Goal: Task Accomplishment & Management: Manage account settings

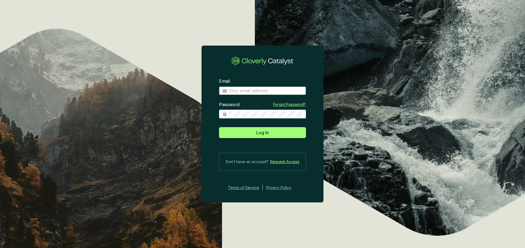
click at [244, 93] on input "Email" at bounding box center [265, 91] width 74 height 6
type input "[PERSON_NAME][EMAIL_ADDRESS][DOMAIN_NAME]"
click at [262, 139] on section "Email eugenio@ecoforestco2.com Enter your email address Password Forgot Passwor…" at bounding box center [262, 135] width 122 height 130
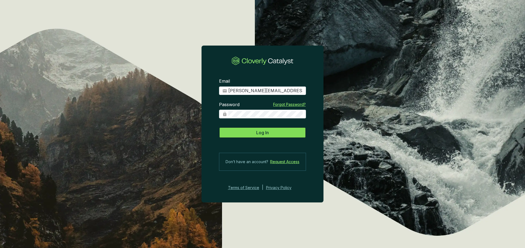
click at [263, 137] on button "Log In" at bounding box center [262, 132] width 87 height 11
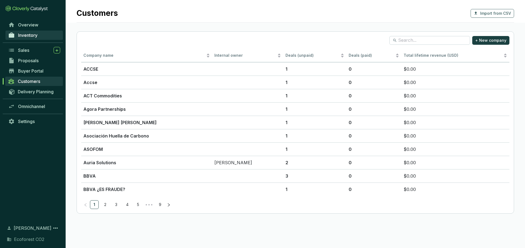
click at [37, 36] on span "Inventory" at bounding box center [27, 35] width 19 height 5
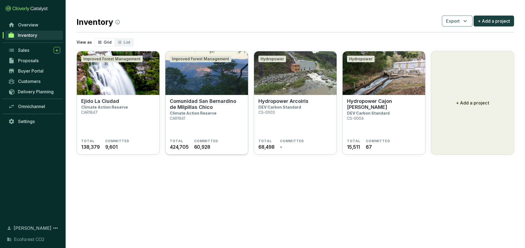
click at [190, 107] on p "Comunidad San Bernardino de Milpillas Chico" at bounding box center [207, 104] width 74 height 12
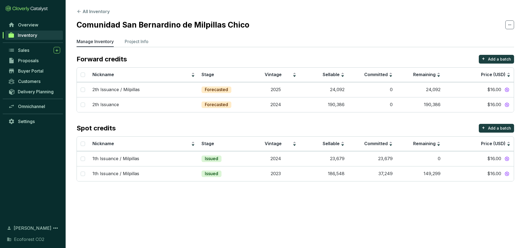
click at [140, 47] on div "Manage Inventory Project Info" at bounding box center [295, 42] width 437 height 9
click at [143, 42] on p "Project Info" at bounding box center [137, 41] width 24 height 7
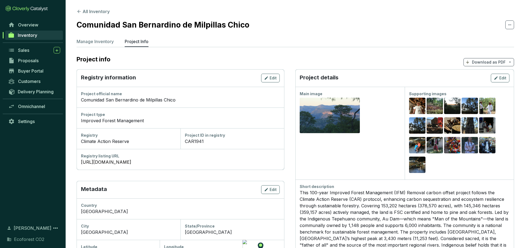
click at [506, 64] on span "Download as PDF" at bounding box center [488, 62] width 51 height 8
click at [114, 39] on ul "Manage Inventory Project Info" at bounding box center [295, 42] width 437 height 9
click at [112, 40] on p "Manage Inventory" at bounding box center [95, 41] width 37 height 7
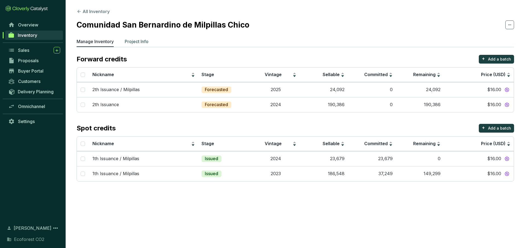
click at [138, 44] on p "Project Info" at bounding box center [137, 41] width 24 height 7
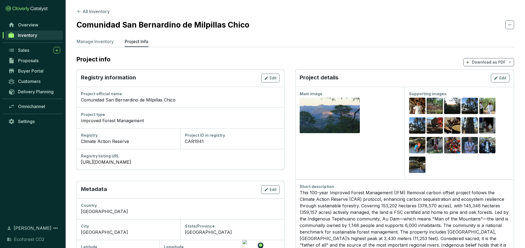
click at [501, 65] on span "Download as PDF" at bounding box center [488, 62] width 51 height 8
click at [494, 77] on p "Show pricing" at bounding box center [489, 75] width 43 height 9
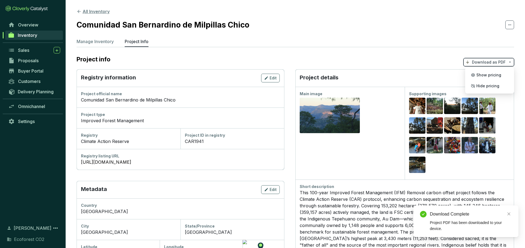
click at [82, 13] on button "All Inventory" at bounding box center [93, 11] width 33 height 7
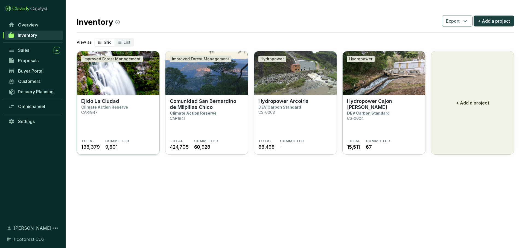
click at [122, 104] on section "Ejido La Ciudad Climate Action Reserve CAR1847" at bounding box center [118, 118] width 74 height 41
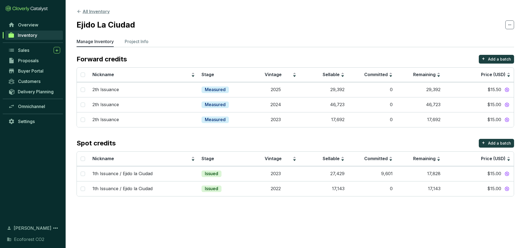
click at [81, 12] on icon at bounding box center [79, 11] width 5 height 5
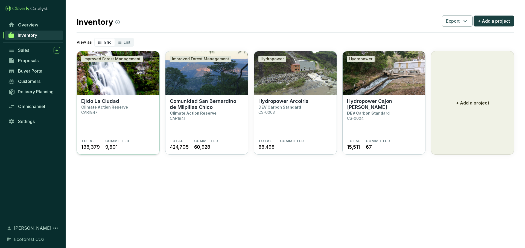
click at [124, 75] on img at bounding box center [118, 73] width 83 height 44
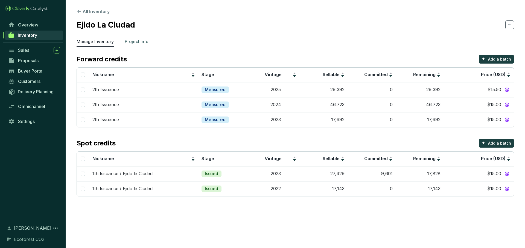
click at [144, 40] on p "Project Info" at bounding box center [137, 41] width 24 height 7
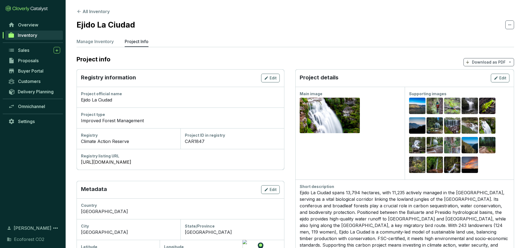
click at [500, 58] on span "Download as PDF" at bounding box center [488, 62] width 51 height 8
click at [488, 75] on span "Show pricing" at bounding box center [488, 75] width 25 height 4
click at [43, 72] on span "Buyer Portal" at bounding box center [30, 70] width 25 height 5
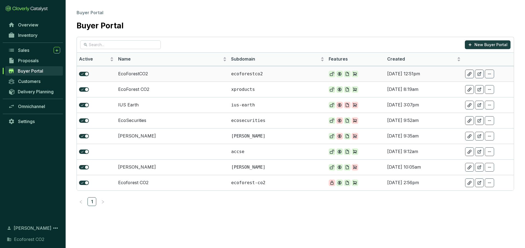
click at [449, 72] on td "Sep 18 2025, 12:51pm" at bounding box center [424, 74] width 78 height 16
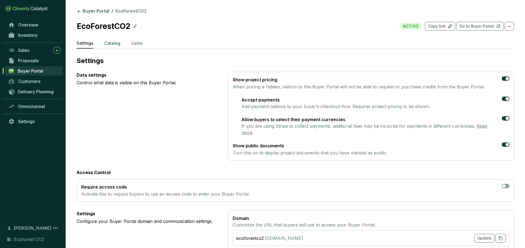
click at [115, 41] on p "Catalog" at bounding box center [112, 43] width 16 height 7
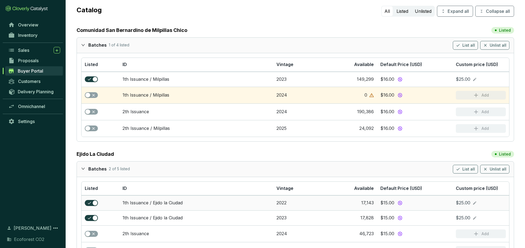
scroll to position [47, 0]
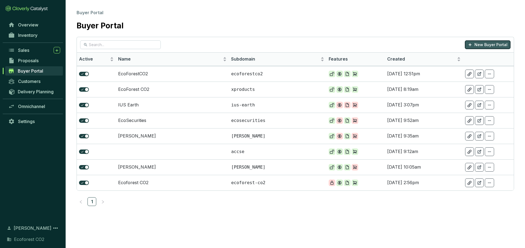
click at [498, 42] on p "New Buyer Portal" at bounding box center [490, 44] width 33 height 5
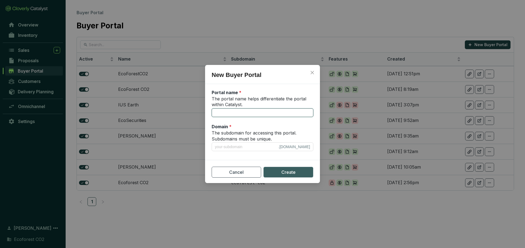
click at [251, 112] on input "The portal name helps differentiate the portal within Catalyst." at bounding box center [263, 112] width 102 height 9
type input "P"
type input "p"
type input "Pa"
type input "pa"
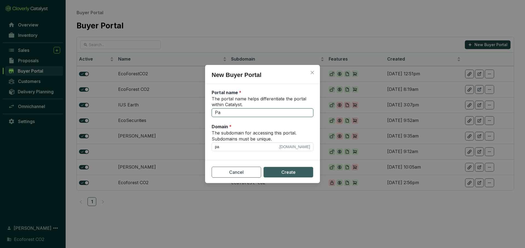
type input "Pat"
type input "pat"
type input "Patr"
type input "patr"
type input "Patri"
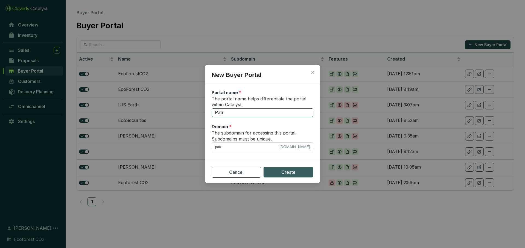
type input "patri"
type input "Patric"
type input "patric"
type input "Patrick"
type input "patrick"
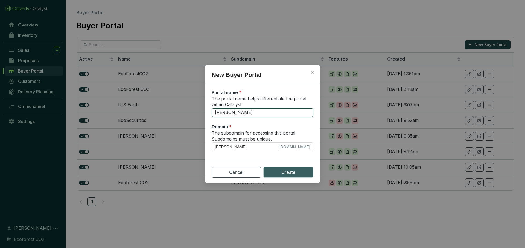
type input "Patrick B"
type input "patrick-b"
type input "Patrick Ba"
type input "patrick-ba"
type input "Patrick Bax"
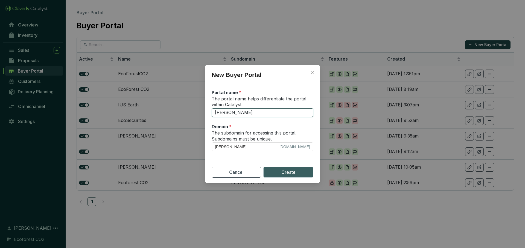
type input "patrick-bax"
type input "Patrick Baxt"
type input "patrick-baxt"
type input "Patrick Baxte"
type input "patrick-baxte"
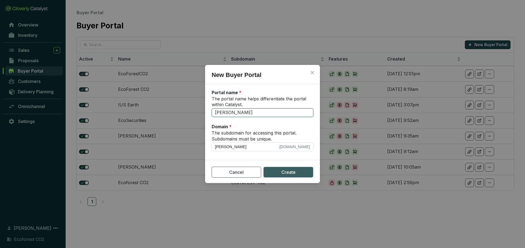
type input "Patrick Baxter"
type input "patrick-baxter"
type input "Patrick Baxter"
drag, startPoint x: 241, startPoint y: 147, endPoint x: 206, endPoint y: 148, distance: 34.5
click at [206, 148] on section "Portal name * The portal name helps differentiate the portal within Catalyst. P…" at bounding box center [262, 121] width 115 height 71
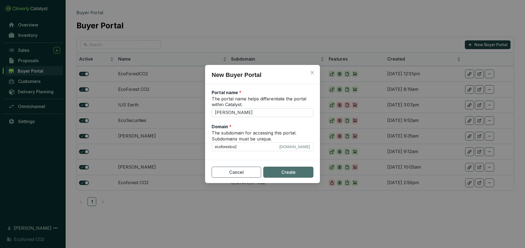
click at [282, 175] on span "Create" at bounding box center [288, 172] width 14 height 7
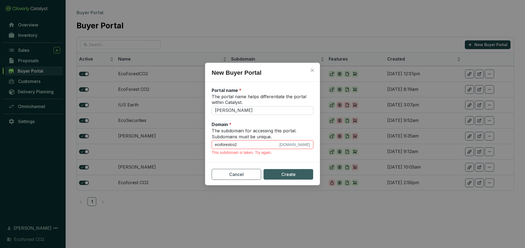
click at [244, 143] on input "ecoforestco2" at bounding box center [246, 145] width 62 height 6
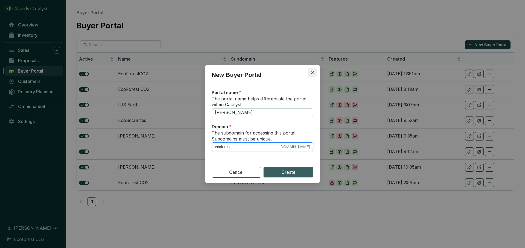
type input "ecoforest"
click at [312, 70] on button "Close" at bounding box center [312, 72] width 9 height 9
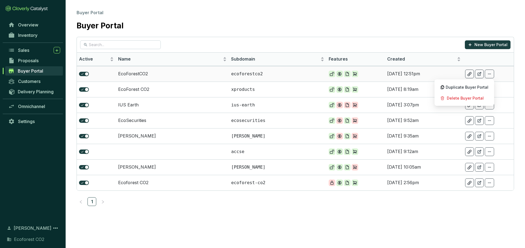
click at [491, 75] on icon at bounding box center [489, 74] width 4 height 7
click at [235, 181] on p "ecoforest-co2" at bounding box center [277, 183] width 93 height 6
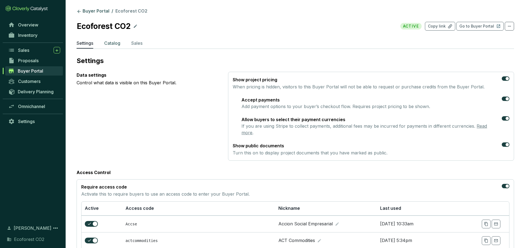
click at [118, 43] on p "Catalog" at bounding box center [112, 43] width 16 height 7
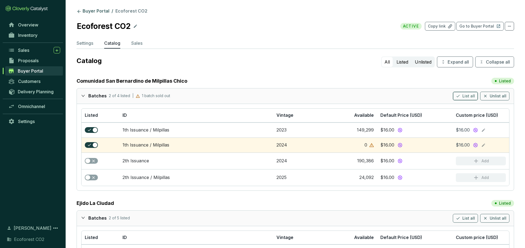
click at [471, 98] on span "List all" at bounding box center [468, 95] width 13 height 5
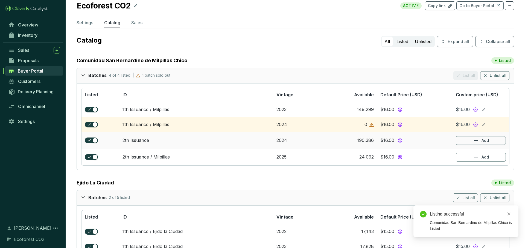
scroll to position [21, 0]
click at [470, 139] on button "Add" at bounding box center [481, 140] width 50 height 9
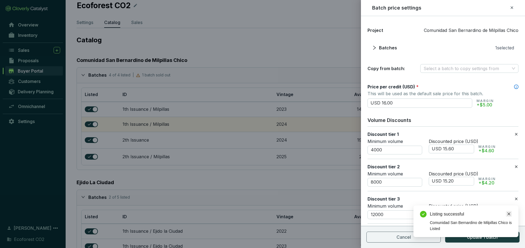
click at [509, 211] on link "Close" at bounding box center [509, 214] width 6 height 6
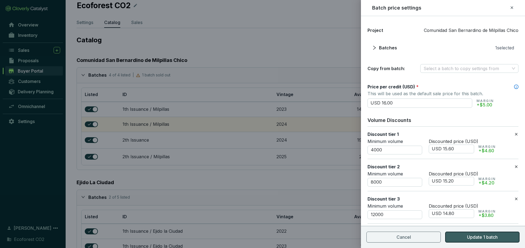
click at [504, 237] on button "Update 1 batch" at bounding box center [482, 237] width 74 height 11
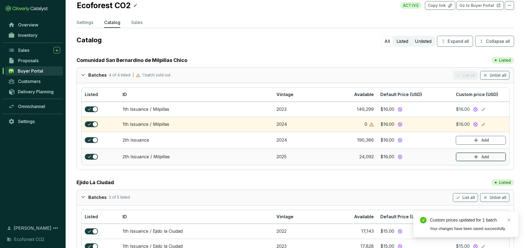
click at [488, 156] on p "Add" at bounding box center [484, 156] width 7 height 5
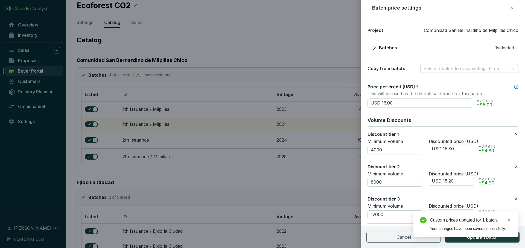
click at [506, 217] on div "Custom prices updated for 1 batch. Your changes have been saved successfully." at bounding box center [465, 225] width 105 height 26
click at [507, 218] on link "Close" at bounding box center [509, 220] width 6 height 6
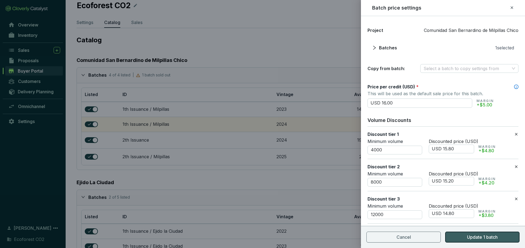
click at [498, 239] on button "Update 1 batch" at bounding box center [482, 237] width 74 height 11
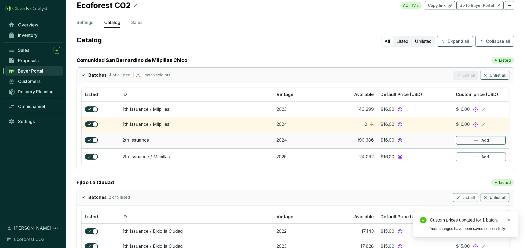
click at [473, 143] on icon "button" at bounding box center [476, 140] width 7 height 7
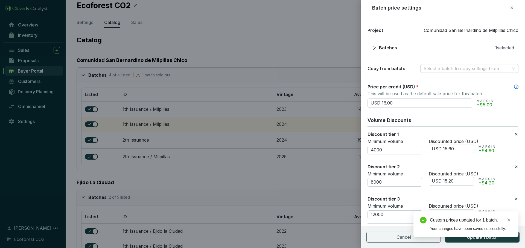
scroll to position [56, 0]
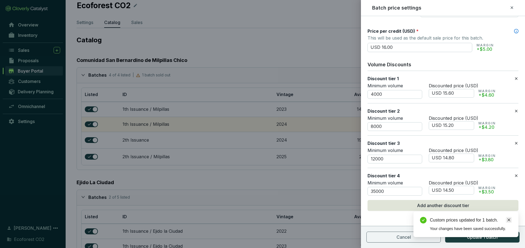
click at [506, 221] on link "Close" at bounding box center [509, 220] width 6 height 6
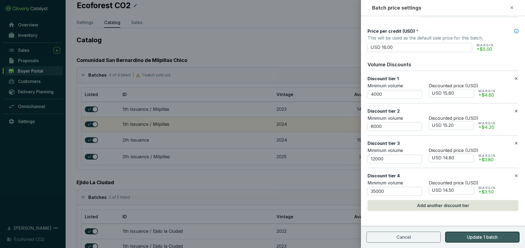
click at [494, 236] on span "Update 1 batch" at bounding box center [482, 237] width 31 height 7
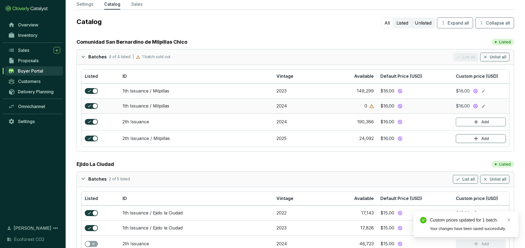
scroll to position [31, 0]
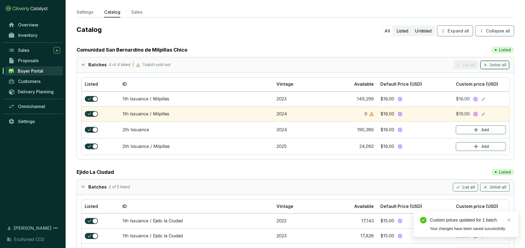
click at [486, 65] on icon "button" at bounding box center [485, 65] width 2 height 2
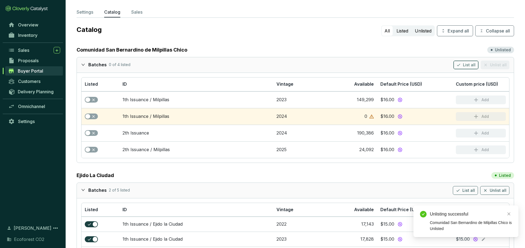
click at [471, 67] on span "List all" at bounding box center [469, 64] width 13 height 5
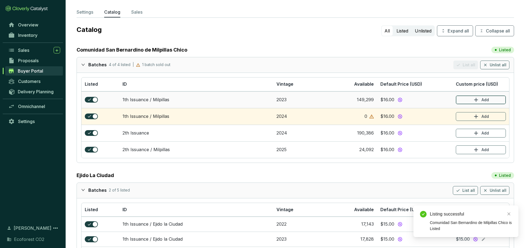
click at [477, 101] on icon "button" at bounding box center [476, 100] width 7 height 7
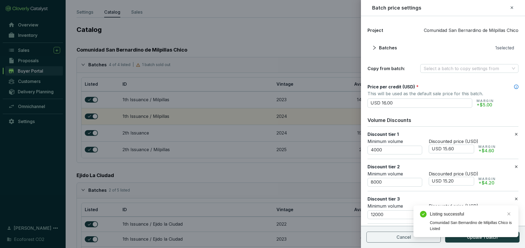
click at [496, 237] on div "Listing successful Comunidad San Bernardino de Milpillas Chico is Listed" at bounding box center [465, 222] width 105 height 32
click at [495, 237] on div "Listing successful Comunidad San Bernardino de Milpillas Chico is Listed" at bounding box center [465, 222] width 105 height 32
click at [509, 215] on icon "close" at bounding box center [509, 214] width 4 height 4
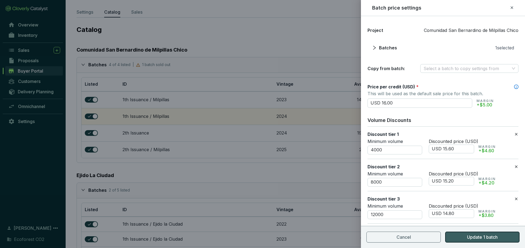
click at [499, 239] on button "Update 1 batch" at bounding box center [482, 237] width 74 height 11
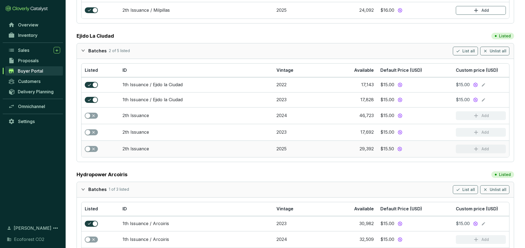
scroll to position [170, 0]
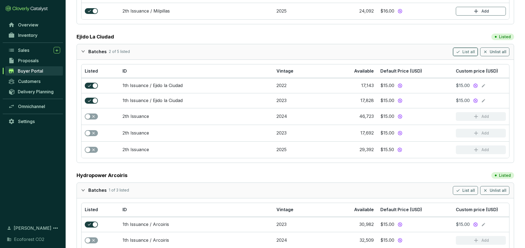
click at [471, 52] on span "List all" at bounding box center [468, 51] width 13 height 5
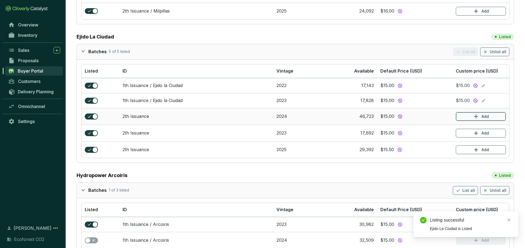
click at [488, 117] on p "Add" at bounding box center [484, 116] width 7 height 5
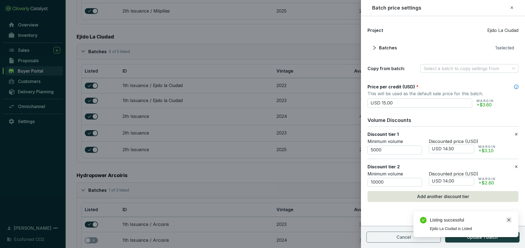
click at [506, 218] on link "Close" at bounding box center [509, 220] width 6 height 6
click at [494, 237] on span "Update 1 batch" at bounding box center [482, 237] width 31 height 7
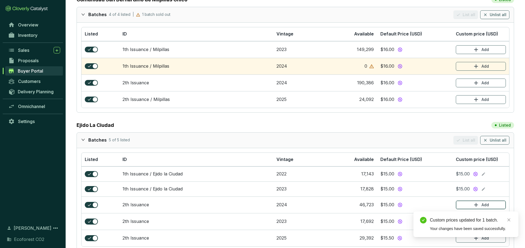
scroll to position [0, 0]
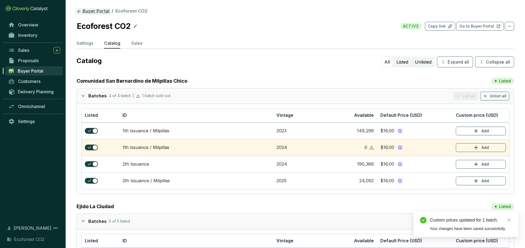
click at [80, 11] on icon at bounding box center [78, 11] width 3 height 3
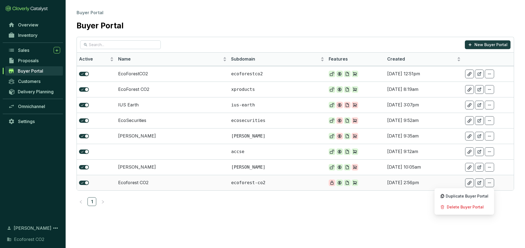
click at [489, 183] on icon at bounding box center [489, 183] width 4 height 7
click at [471, 206] on span "Delete Buyer Portal" at bounding box center [465, 207] width 37 height 4
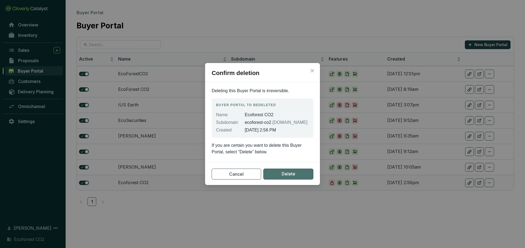
click at [296, 175] on button "Delete" at bounding box center [288, 174] width 50 height 11
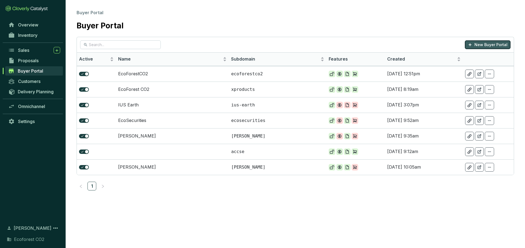
click at [483, 45] on p "New Buyer Portal" at bounding box center [490, 44] width 33 height 5
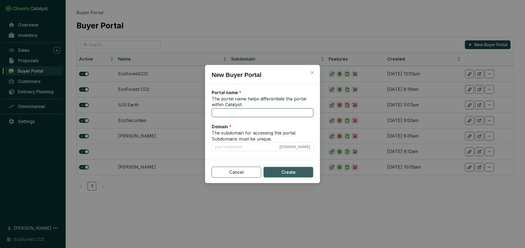
click at [249, 111] on input "The portal name helps differentiate the portal within Catalyst." at bounding box center [263, 112] width 102 height 9
type input "P"
type input "p"
type input "Pa"
type input "pa"
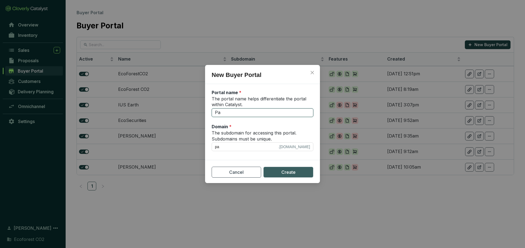
type input "Pat"
type input "pat"
type input "Patr"
type input "patr"
type input "Patri"
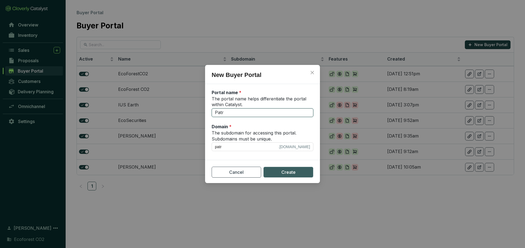
type input "patri"
type input "Patric"
type input "patric"
type input "Patrick"
type input "patrick"
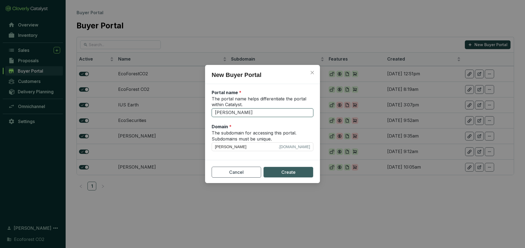
type input "Patrick B"
type input "patrick-b"
type input "Patrick Ba"
type input "patrick-ba"
type input "Patrick Bax"
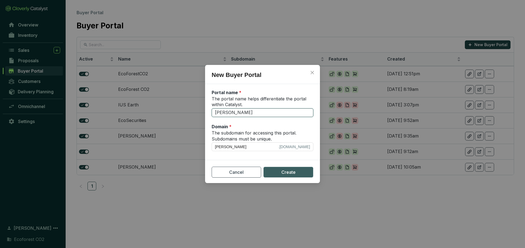
type input "patrick-bax"
type input "Patrick Baxt"
type input "patrick-baxt"
type input "Patrick Baxte"
type input "patrick-baxte"
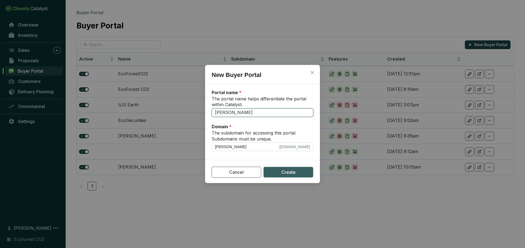
type input "Patrick Baxter"
type input "patrick-baxter"
type input "Patrick Baxter"
click at [255, 146] on input "patrick-baxter" at bounding box center [246, 147] width 62 height 6
type input "p"
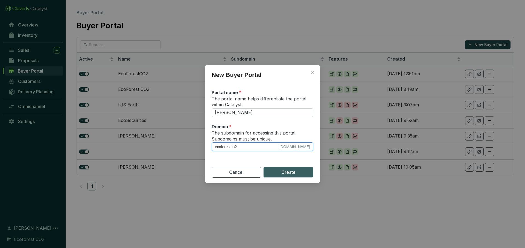
click at [232, 148] on input "ecoforestco2" at bounding box center [246, 147] width 62 height 6
type input "ecoforest-co2"
click at [277, 172] on button "Create" at bounding box center [288, 172] width 50 height 11
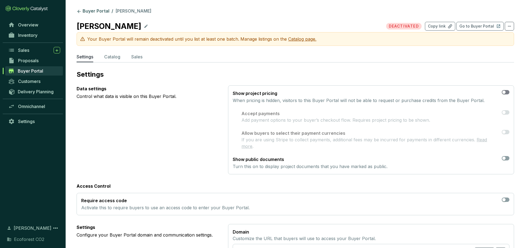
click at [505, 90] on span "button" at bounding box center [505, 92] width 8 height 4
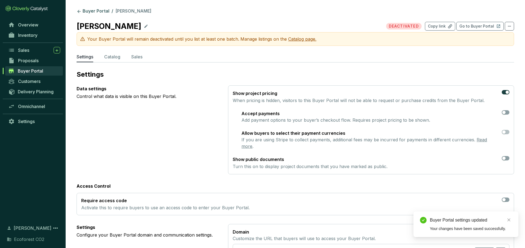
click at [506, 116] on section "Accept payments Add payment options to your buyer’s checkout flow. Requires pro…" at bounding box center [375, 116] width 268 height 13
click at [506, 111] on span "button" at bounding box center [505, 112] width 8 height 4
click at [507, 133] on span "button" at bounding box center [505, 132] width 8 height 4
click at [506, 156] on span "button" at bounding box center [505, 158] width 8 height 4
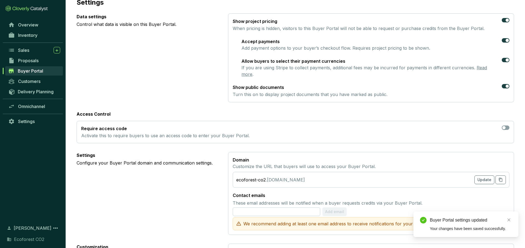
scroll to position [74, 0]
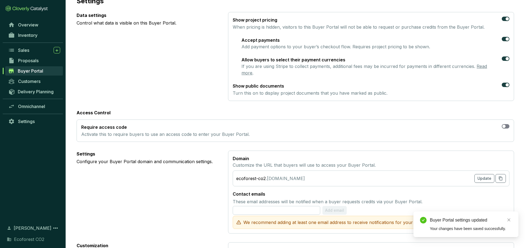
click at [505, 124] on span "button" at bounding box center [505, 126] width 8 height 4
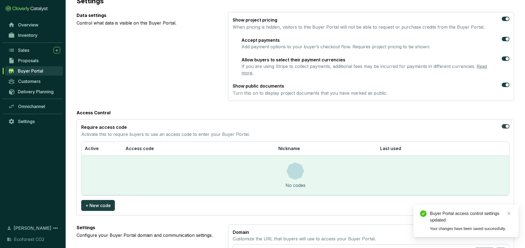
click at [505, 125] on div "button" at bounding box center [506, 126] width 3 height 3
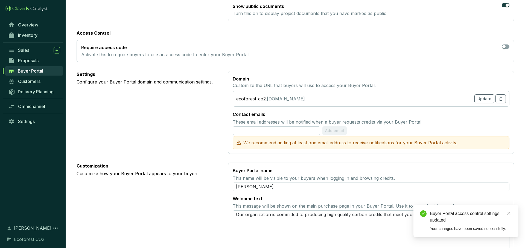
scroll to position [156, 0]
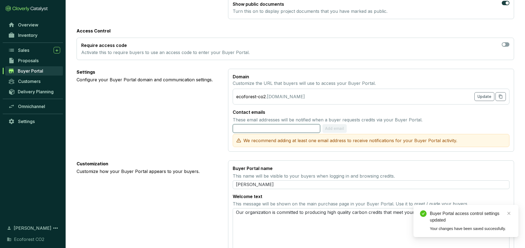
click at [260, 124] on input "text" at bounding box center [276, 128] width 87 height 9
type input "E"
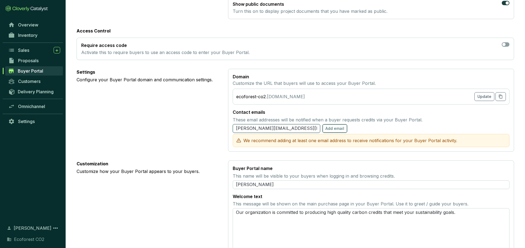
type input "eugenio@ecoforestco2.com"
click at [332, 126] on span "Add email" at bounding box center [334, 128] width 19 height 5
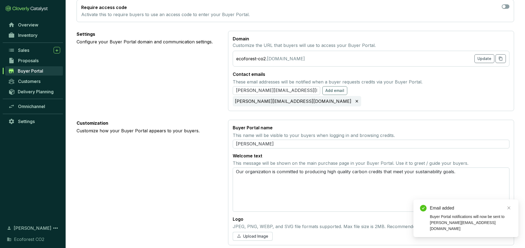
scroll to position [195, 0]
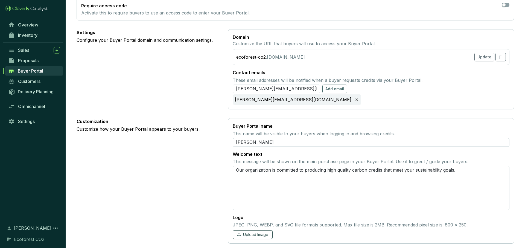
click at [266, 232] on span "Upload Image" at bounding box center [255, 234] width 25 height 5
drag, startPoint x: 270, startPoint y: 136, endPoint x: 223, endPoint y: 137, distance: 47.0
click at [223, 137] on section "Customization Customize how your Buyer Portal appears to your buyers. Buyer Por…" at bounding box center [295, 191] width 437 height 146
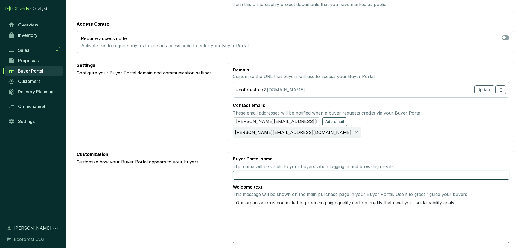
scroll to position [161, 0]
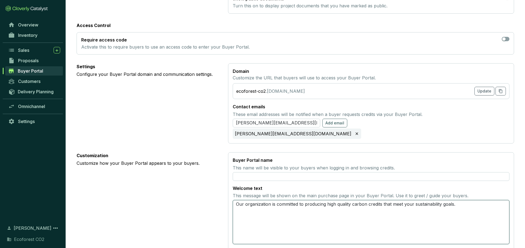
click at [465, 200] on textarea "Our organization is committed to producing high quality carbon credits that mee…" at bounding box center [371, 222] width 277 height 44
type textarea "Our organization is committed to producing high quality carbon credits that mee…"
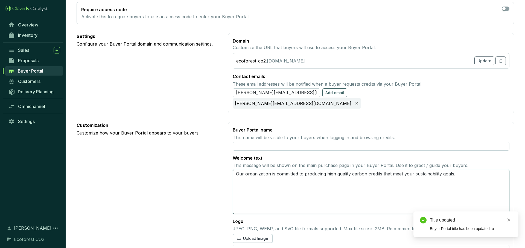
scroll to position [193, 0]
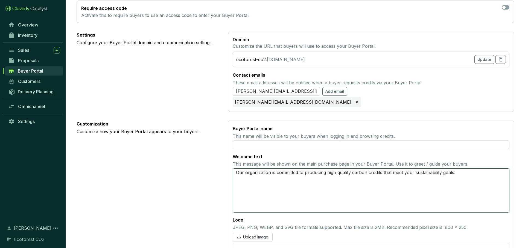
type textarea "Our organization is committed to producing high quality carbon credits that mee…"
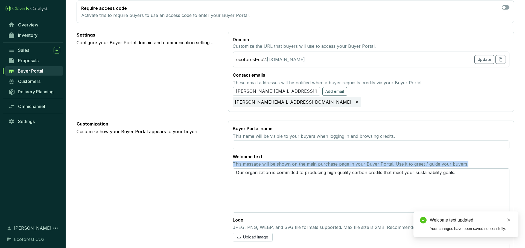
drag, startPoint x: 465, startPoint y: 159, endPoint x: 230, endPoint y: 157, distance: 234.2
click at [230, 157] on section "Buyer Portal name This name will be visible to your buyers when logging in and …" at bounding box center [371, 194] width 286 height 146
copy p "This message will be shown on the main purchase page in your Buyer Portal. Use …"
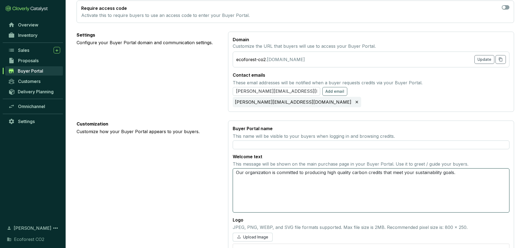
click at [321, 176] on textarea "Our organization is committed to producing high quality carbon credits that mee…" at bounding box center [371, 191] width 277 height 44
paste textarea "Welcome to the EcoForestCO₂ Buyer’s Portal Here you can explore our portfolio o…"
type textarea "Welcome to the EcoForestCO₂ Buyer’s Portal Here you can explore our portfolio o…"
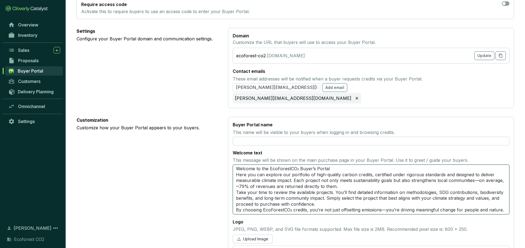
scroll to position [221, 0]
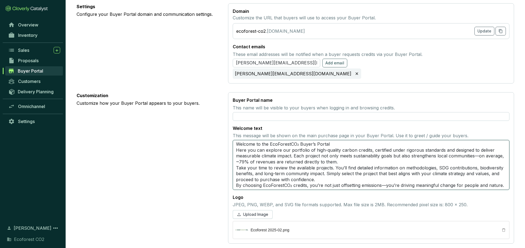
click at [332, 140] on textarea "Welcome to the EcoForestCO₂ Buyer’s Portal Here you can explore our portfolio o…" at bounding box center [371, 165] width 277 height 50
type textarea "Welcome to the EcoForestCO₂ Buyer’s Portal Here you can explore our portfolio o…"
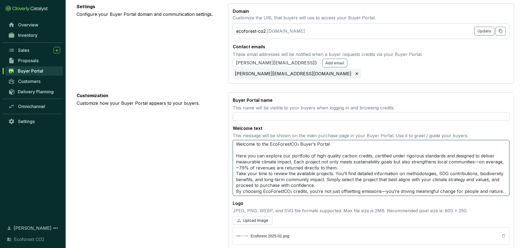
click at [341, 161] on textarea "Welcome to the EcoForestCO₂ Buyer’s Portal Here you can explore our portfolio o…" at bounding box center [371, 168] width 277 height 56
type textarea "Welcome to the EcoForestCO₂ Buyer’s Portal Here you can explore our portfolio o…"
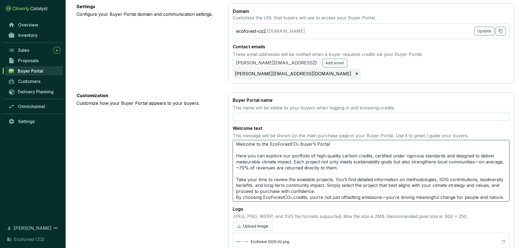
click at [479, 155] on textarea "Welcome to the EcoForestCO₂ Buyer’s Portal Here you can explore our portfolio o…" at bounding box center [371, 171] width 277 height 62
type textarea "Welcome to the EcoForestCO₂ Buyer’s Portal Here you can explore our portfolio o…"
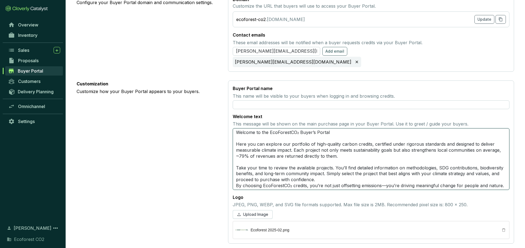
click at [317, 172] on textarea "Welcome to the EcoForestCO₂ Buyer’s Portal Here you can explore our portfolio o…" at bounding box center [371, 159] width 277 height 62
type textarea "Welcome to the EcoForestCO₂ Buyer’s Portal Here you can explore our portfolio o…"
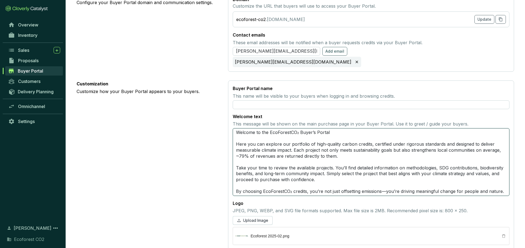
scroll to position [239, 0]
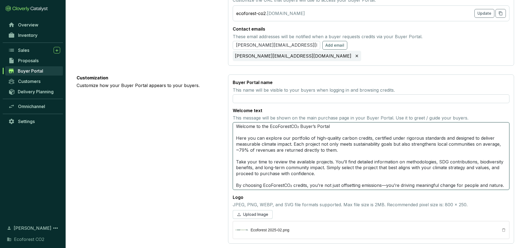
click at [385, 179] on textarea "Welcome to the EcoForestCO₂ Buyer’s Portal Here you can explore our portfolio o…" at bounding box center [371, 156] width 277 height 68
type textarea "Welcome to the EcoForestCO₂ Buyer’s Portal Here you can explore our portfolio o…"
click at [458, 180] on textarea "Welcome to the EcoForestCO₂ Buyer’s Portal Here you can explore our portfolio o…" at bounding box center [371, 156] width 277 height 68
type textarea "Welcome to the EcoForestCO₂ Buyer’s Portal Here you can explore our portfolio o…"
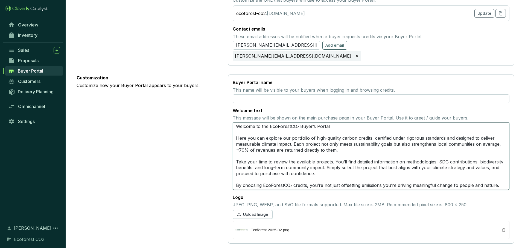
type textarea "Welcome to the EcoForestCO₂ Buyer’s Portal Here you can explore our portfolio o…"
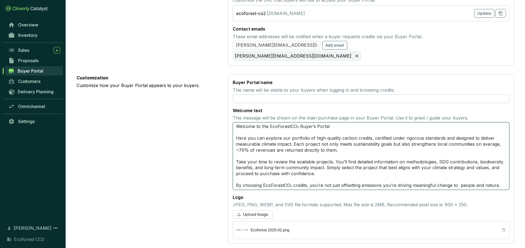
type textarea "Welcome to the EcoForestCO₂ Buyer’s Portal Here you can explore our portfolio o…"
click at [495, 178] on textarea "Welcome to the EcoForestCO₂ Buyer’s Portal Here you can explore our portfolio o…" at bounding box center [371, 156] width 277 height 68
type textarea "Welcome to the EcoForestCO₂ Buyer’s Portal Here you can explore our portfolio o…"
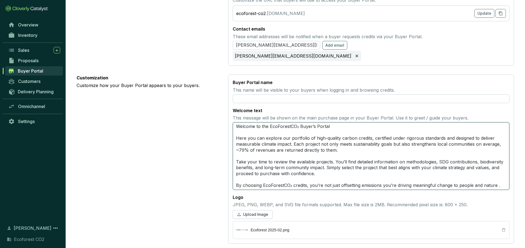
type textarea "Welcome to the EcoForestCO₂ Buyer’s Portal Here you can explore our portfolio o…"
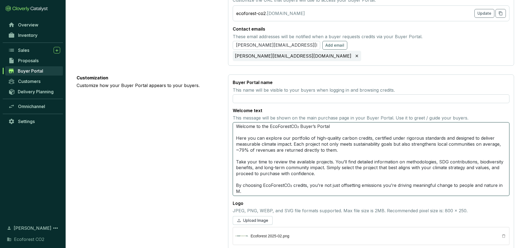
scroll to position [1, 0]
type textarea "Welcome to the EcoForestCO₂ Buyer’s Portal Here you can explore our portfolio o…"
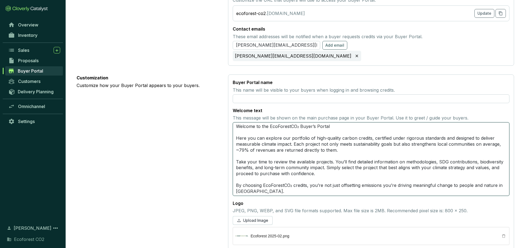
type textarea "Welcome to the EcoForestCO₂ Buyer’s Portal Here you can explore our portfolio o…"
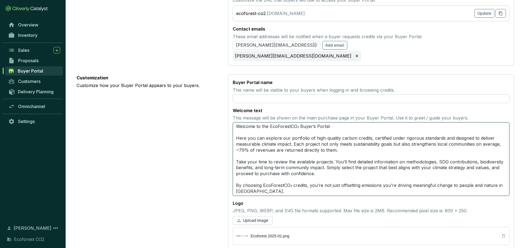
type textarea "Welcome to the EcoForestCO₂ Buyer’s Portal Here you can explore our portfolio o…"
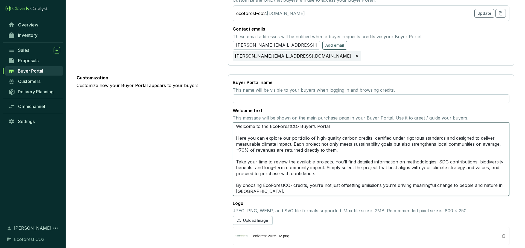
type textarea "Welcome to the EcoForestCO₂ Buyer’s Portal Here you can explore our portfolio o…"
click at [442, 133] on textarea "Welcome to the EcoForestCO₂ Buyer’s Portal Here you can explore our portfolio o…" at bounding box center [371, 159] width 277 height 74
type textarea "Welcome to the EcoForestCO₂ Buyer’s Portal Here you can explore our portfolio o…"
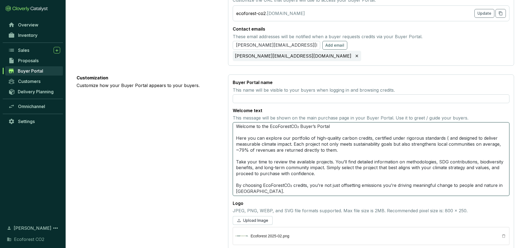
type textarea "Welcome to the EcoForestCO₂ Buyer’s Portal Here you can explore our portfolio o…"
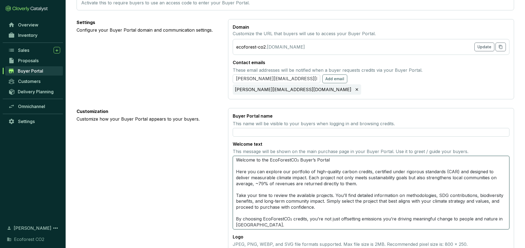
scroll to position [205, 0]
drag, startPoint x: 335, startPoint y: 155, endPoint x: 232, endPoint y: 154, distance: 103.3
click at [232, 154] on section "Buyer Portal name This name will be visible to your buyers when logging in and …" at bounding box center [371, 196] width 286 height 175
type textarea "Welcome to the EcoForestCO₂ Buyer’s Portal Here you can explore our portfolio o…"
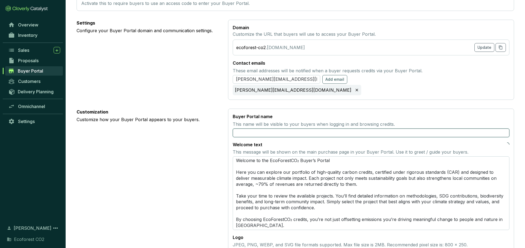
click at [269, 129] on input "text" at bounding box center [371, 133] width 277 height 9
paste input "Welcome to the EcoForestCO₂ Buyer’s Portal"
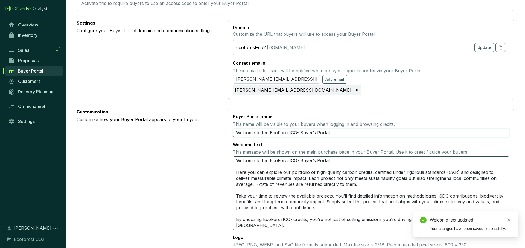
type input "Welcome to the EcoForestCO₂ Buyer’s Portal"
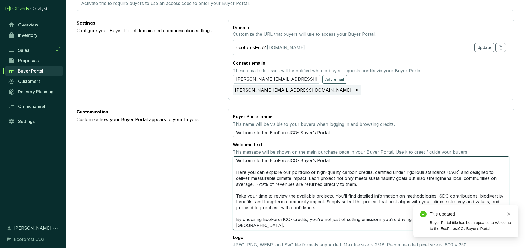
drag, startPoint x: 336, startPoint y: 157, endPoint x: 214, endPoint y: 153, distance: 121.9
click at [214, 153] on section "Customization Customize how your Buyer Portal appears to your buyers. Buyer Por…" at bounding box center [295, 196] width 437 height 175
type textarea "Here you can explore our portfolio of high-quality carbon credits, certified un…"
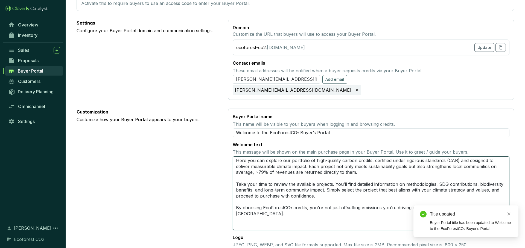
click at [236, 166] on textarea "Here you can explore our portfolio of high-quality carbon credits, certified un…" at bounding box center [371, 194] width 277 height 74
type textarea "Here you can explore our portfolio of high-quality carbon credits, certified un…"
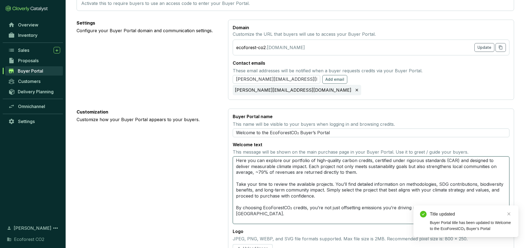
type textarea "Here you can explore our portfolio of high-quality carbon credits, certified un…"
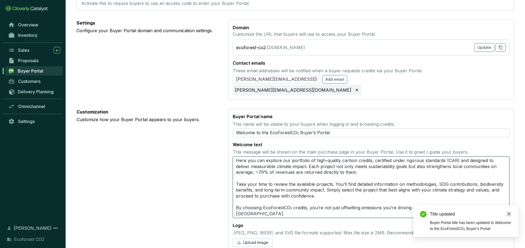
type textarea "Here you can explore our portfolio of high-quality carbon credits, certified un…"
click at [508, 213] on icon "close" at bounding box center [508, 214] width 3 height 3
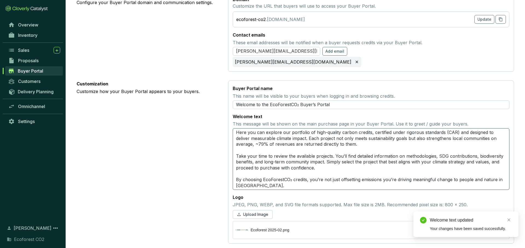
scroll to position [0, 0]
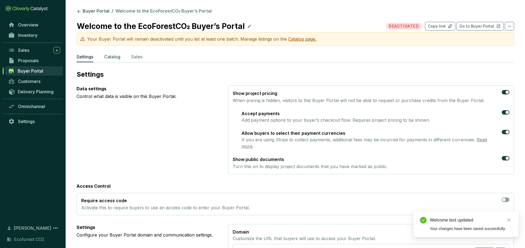
click at [112, 55] on p "Catalog" at bounding box center [112, 57] width 16 height 7
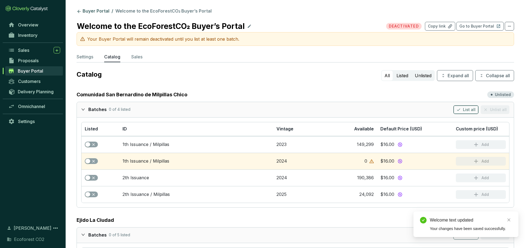
click at [462, 111] on button "List all" at bounding box center [465, 109] width 25 height 9
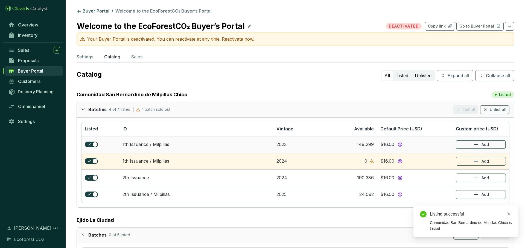
click at [473, 143] on icon "button" at bounding box center [476, 145] width 7 height 7
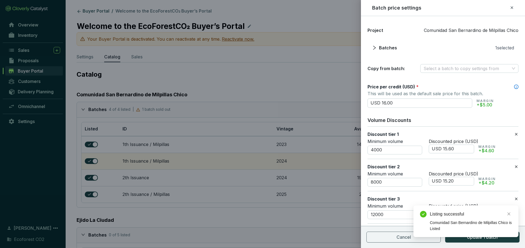
click at [491, 237] on div "Listing successful Comunidad San Bernardino de Milpillas Chico is Listed" at bounding box center [465, 222] width 105 height 32
click at [508, 214] on icon "close" at bounding box center [509, 214] width 4 height 4
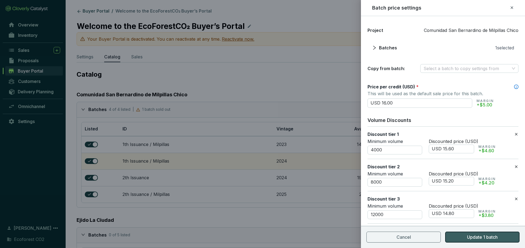
click at [499, 237] on button "Update 1 batch" at bounding box center [482, 237] width 74 height 11
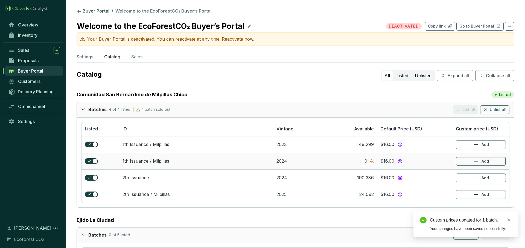
click at [477, 162] on icon "button" at bounding box center [476, 161] width 7 height 7
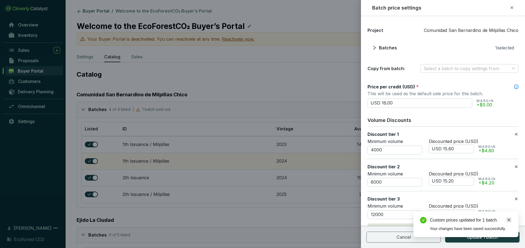
click at [507, 222] on icon "close" at bounding box center [509, 220] width 4 height 4
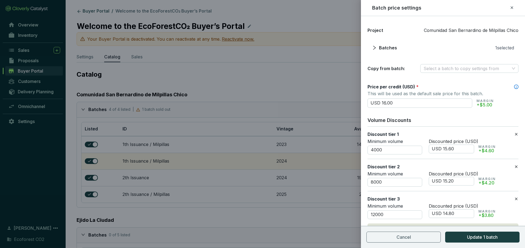
scroll to position [24, 0]
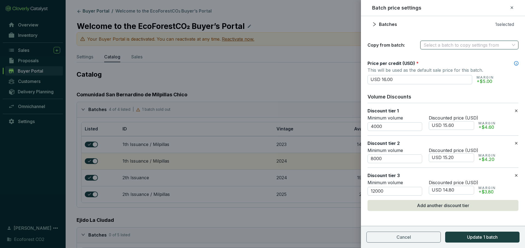
click at [466, 48] on input "search" at bounding box center [466, 45] width 86 height 8
click at [341, 49] on div at bounding box center [262, 124] width 525 height 248
click at [511, 6] on icon at bounding box center [511, 7] width 4 height 7
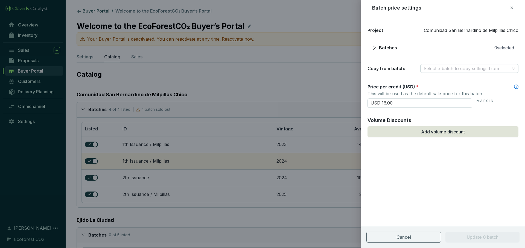
scroll to position [0, 0]
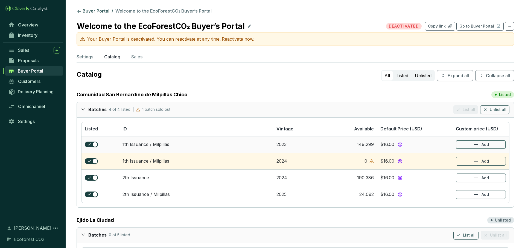
click at [477, 147] on icon "button" at bounding box center [476, 145] width 7 height 7
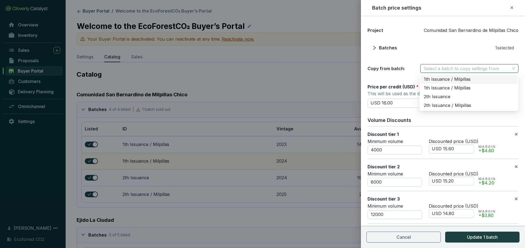
click at [444, 68] on input "search" at bounding box center [466, 68] width 86 height 8
click at [444, 81] on div "1th Issuance / Milpillas" at bounding box center [469, 80] width 90 height 6
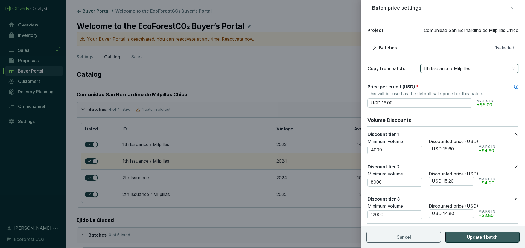
click at [489, 240] on span "Update 1 batch" at bounding box center [482, 237] width 31 height 7
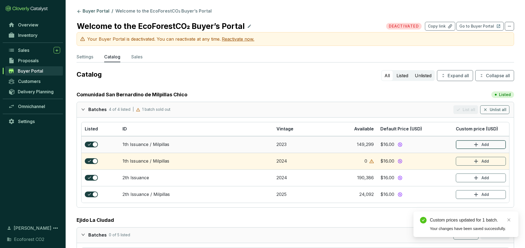
click at [483, 144] on p "Add" at bounding box center [484, 144] width 7 height 5
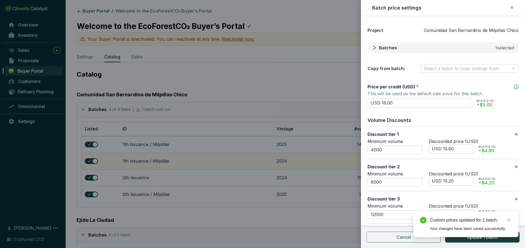
click at [388, 47] on span "Batches" at bounding box center [388, 48] width 18 height 7
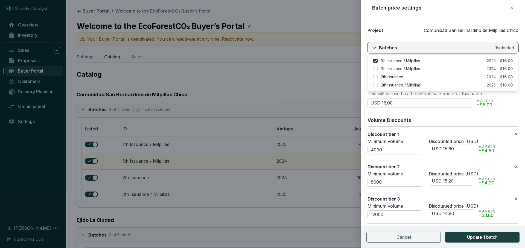
click at [388, 47] on span "Batches" at bounding box center [388, 48] width 18 height 7
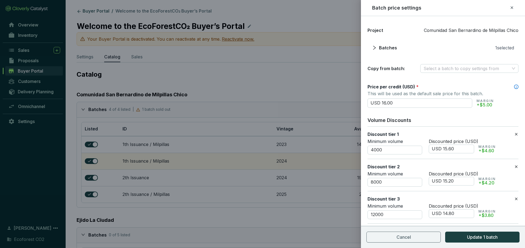
click at [512, 7] on icon at bounding box center [511, 7] width 4 height 7
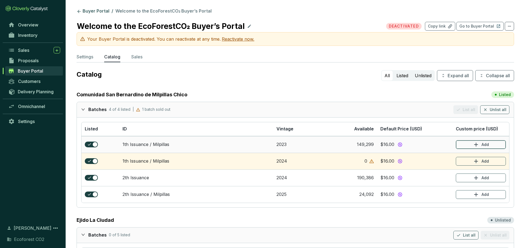
click at [482, 145] on p "Add" at bounding box center [484, 144] width 7 height 5
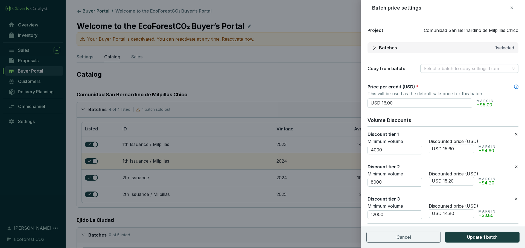
click at [383, 48] on span "Batches" at bounding box center [388, 48] width 18 height 7
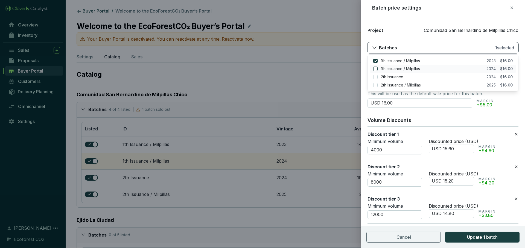
click at [377, 69] on input "checkbox" at bounding box center [375, 69] width 4 height 4
checkbox input "false"
click at [512, 8] on icon at bounding box center [511, 7] width 4 height 7
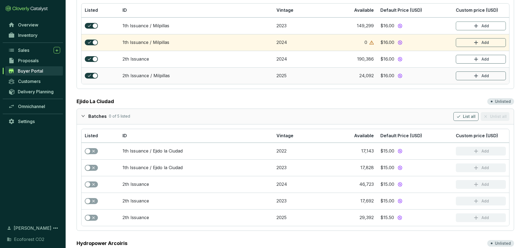
scroll to position [119, 0]
click at [469, 112] on button "List all" at bounding box center [465, 116] width 25 height 9
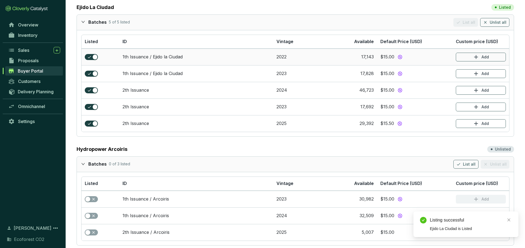
scroll to position [215, 0]
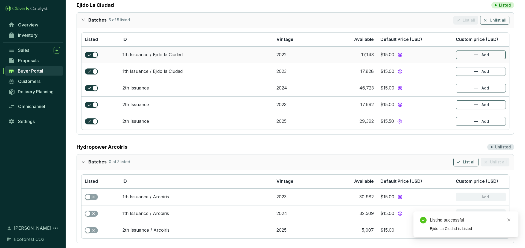
click at [493, 55] on button "Add" at bounding box center [481, 55] width 50 height 9
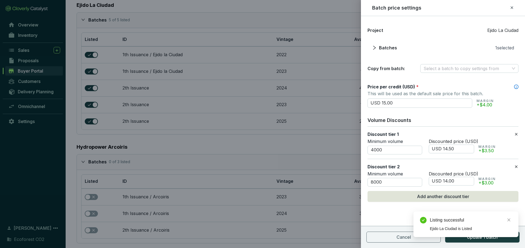
click at [476, 237] on div "Listing successful Ejido La Ciudad is Listed" at bounding box center [465, 225] width 105 height 26
click at [508, 220] on icon "close" at bounding box center [509, 220] width 4 height 4
click at [493, 241] on button "Update 1 batch" at bounding box center [482, 237] width 74 height 11
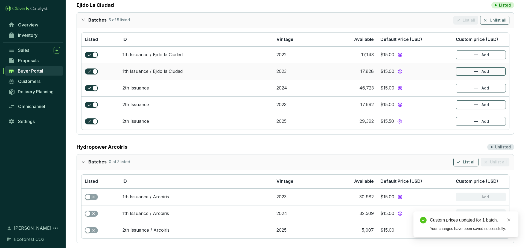
click at [491, 72] on button "Add" at bounding box center [481, 71] width 50 height 9
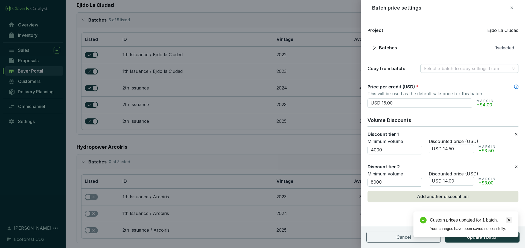
click at [509, 221] on icon "close" at bounding box center [509, 220] width 4 height 4
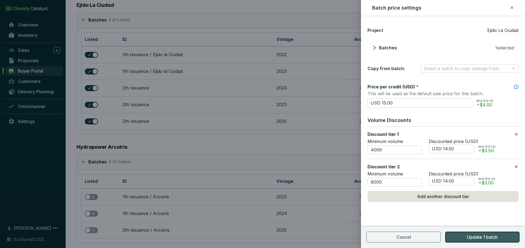
click at [499, 236] on button "Update 1 batch" at bounding box center [482, 237] width 74 height 11
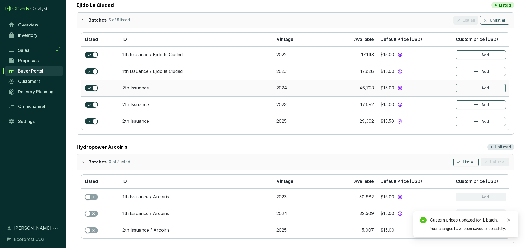
click at [491, 87] on button "Add" at bounding box center [481, 88] width 50 height 9
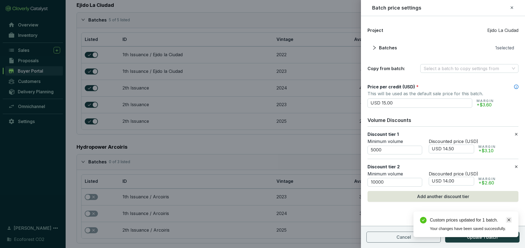
click at [509, 221] on icon "close" at bounding box center [509, 220] width 4 height 4
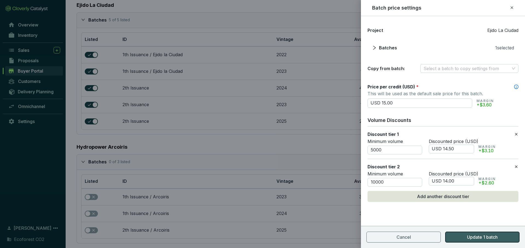
click at [504, 234] on button "Update 1 batch" at bounding box center [482, 237] width 74 height 11
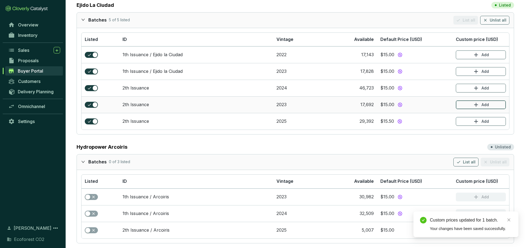
click at [497, 105] on button "Add" at bounding box center [481, 105] width 50 height 9
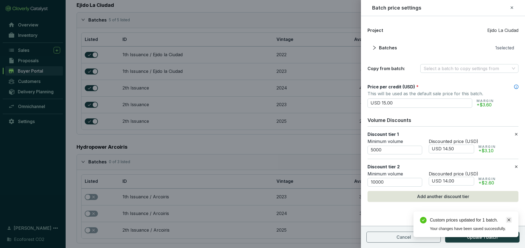
click at [510, 221] on icon "close" at bounding box center [509, 220] width 4 height 4
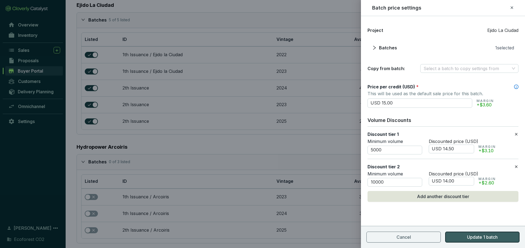
click at [494, 234] on span "Update 1 batch" at bounding box center [482, 237] width 31 height 7
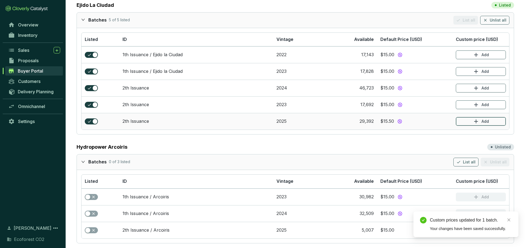
click at [494, 120] on button "Add" at bounding box center [481, 121] width 50 height 9
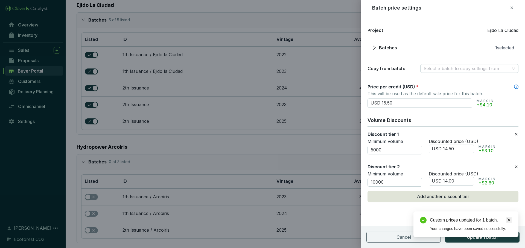
click at [509, 222] on link "Close" at bounding box center [509, 220] width 6 height 6
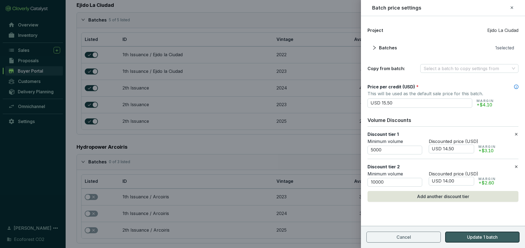
click at [503, 237] on button "Update 1 batch" at bounding box center [482, 237] width 74 height 11
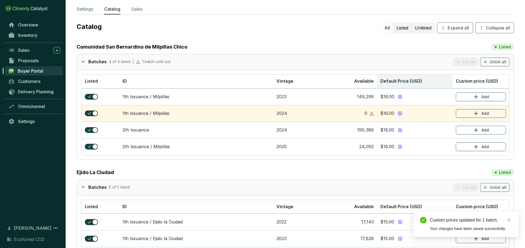
scroll to position [0, 0]
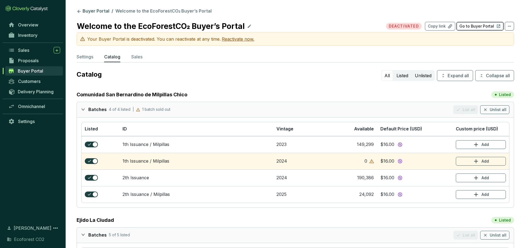
click at [467, 26] on p "Go to Buyer Portal" at bounding box center [476, 26] width 35 height 5
click at [237, 39] on p "Reactivate now." at bounding box center [238, 39] width 33 height 7
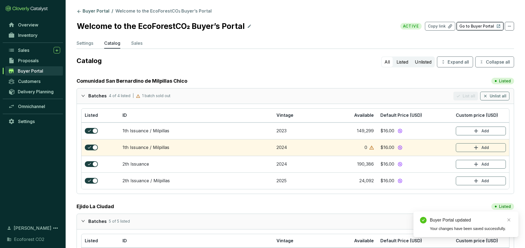
click at [489, 25] on p "Go to Buyer Portal" at bounding box center [476, 26] width 35 height 5
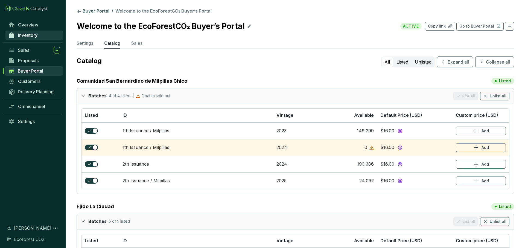
click at [39, 34] on link "Inventory" at bounding box center [33, 35] width 57 height 9
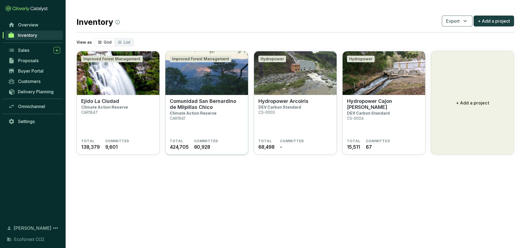
click at [199, 116] on section "Comunidad San Bernardino de Milpillas Chico Climate Action Reserve CAR1941" at bounding box center [207, 118] width 74 height 41
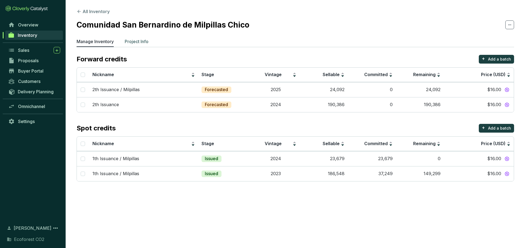
click at [143, 39] on p "Project Info" at bounding box center [137, 41] width 24 height 7
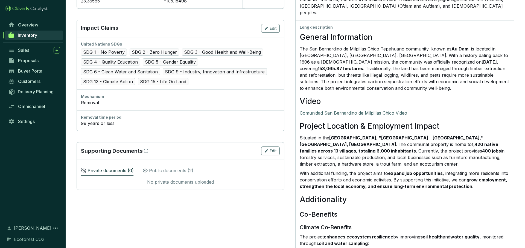
scroll to position [264, 0]
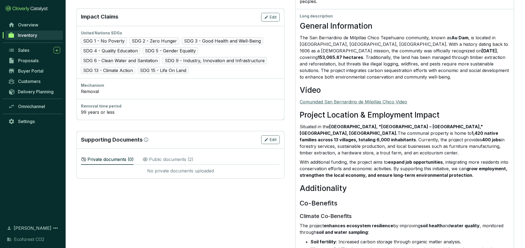
click at [183, 163] on p "Public documents ( 2 )" at bounding box center [171, 159] width 44 height 7
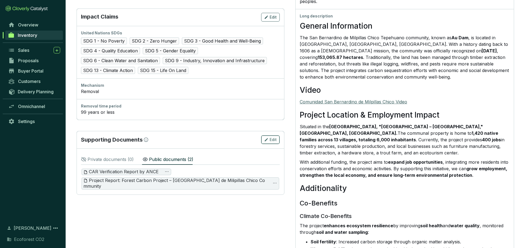
click at [276, 140] on span "Edit" at bounding box center [272, 139] width 7 height 5
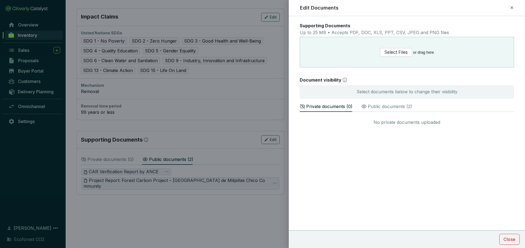
click at [390, 106] on p "Public documents ( 2 )" at bounding box center [390, 106] width 44 height 7
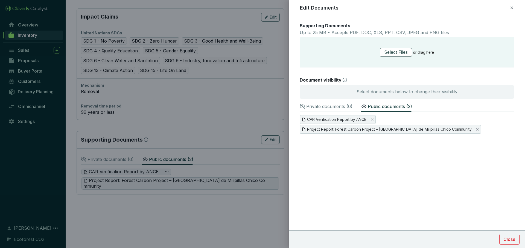
click at [399, 51] on span "Select Files" at bounding box center [396, 52] width 24 height 7
click at [373, 121] on icon "Close" at bounding box center [372, 120] width 2 height 2
click at [377, 119] on span "Yes" at bounding box center [377, 121] width 7 height 5
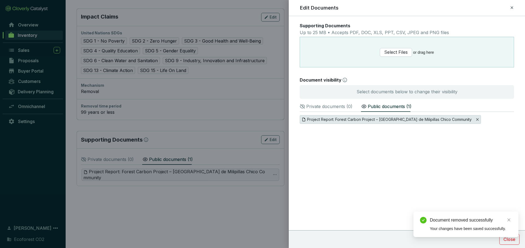
click at [476, 119] on icon "Close" at bounding box center [477, 119] width 3 height 3
click at [473, 119] on span "Yes" at bounding box center [472, 121] width 7 height 5
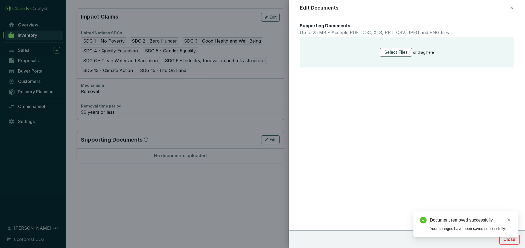
click at [406, 53] on span "Select Files" at bounding box center [396, 52] width 24 height 7
click at [397, 55] on span "Select Files" at bounding box center [396, 52] width 24 height 7
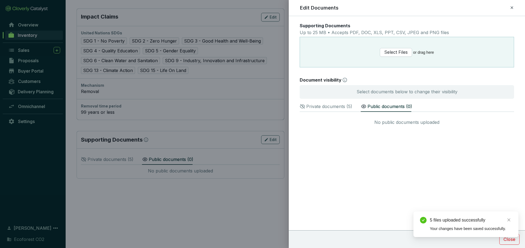
click at [343, 107] on p "Private documents ( 5 )" at bounding box center [329, 106] width 46 height 7
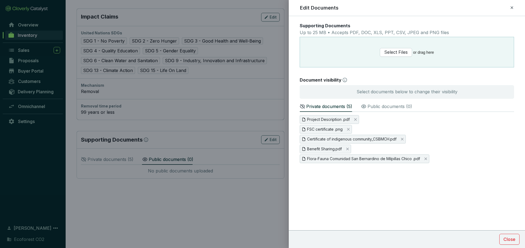
click at [367, 106] on p "Public documents ( 0 )" at bounding box center [389, 106] width 45 height 7
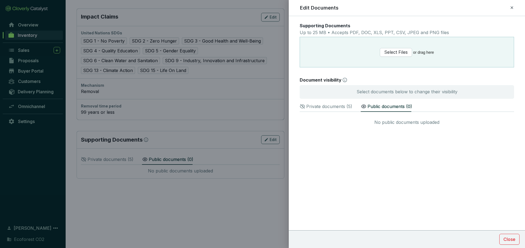
click at [335, 107] on p "Private documents ( 5 )" at bounding box center [329, 106] width 46 height 7
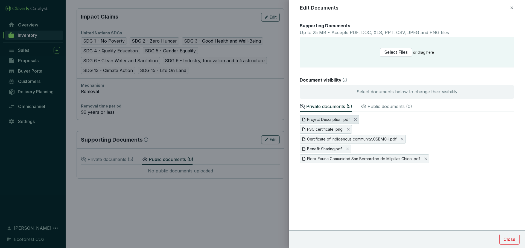
click at [334, 117] on span "Project Description .pdf" at bounding box center [328, 120] width 43 height 6
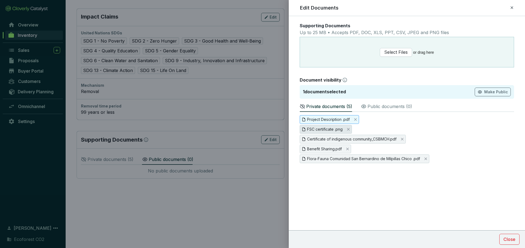
click at [336, 128] on span "FSC certificate .png" at bounding box center [325, 130] width 36 height 6
click at [337, 121] on span "Project Description .pdf" at bounding box center [328, 120] width 43 height 6
click at [336, 127] on span "FSC certificate .png" at bounding box center [325, 130] width 36 height 6
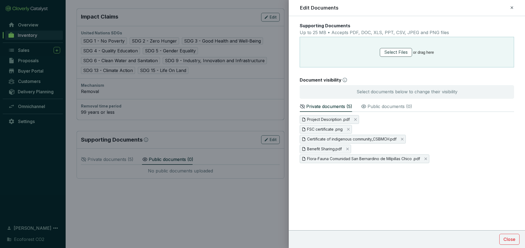
click at [406, 55] on span "Select Files" at bounding box center [396, 52] width 24 height 7
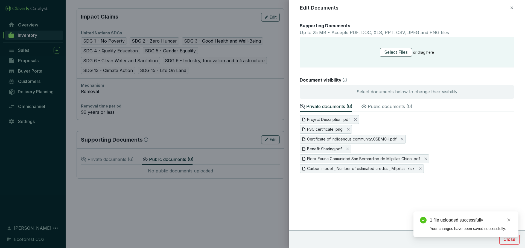
click at [398, 54] on span "Select Files" at bounding box center [396, 52] width 24 height 7
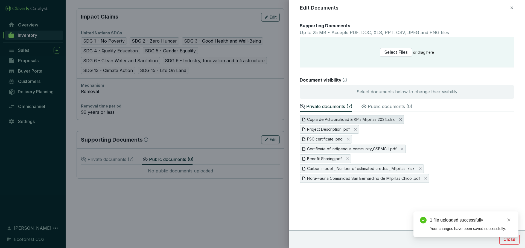
click at [319, 119] on span "Copia de Adicionalidad & KPIs Milpillas 2024.xlsx" at bounding box center [351, 120] width 88 height 6
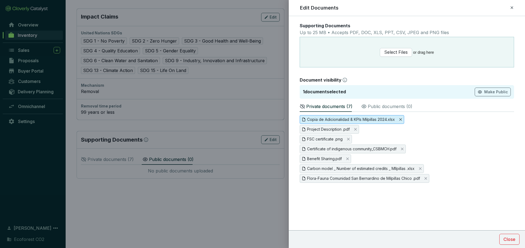
click at [400, 119] on icon "Close" at bounding box center [400, 120] width 2 height 2
click at [405, 119] on span "Yes" at bounding box center [406, 121] width 7 height 5
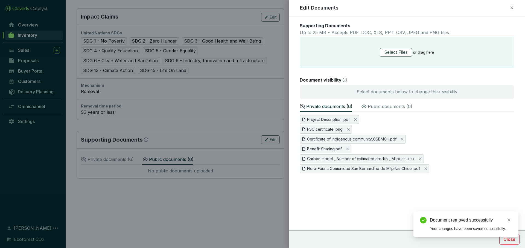
click at [402, 55] on span "Select Files" at bounding box center [396, 52] width 24 height 7
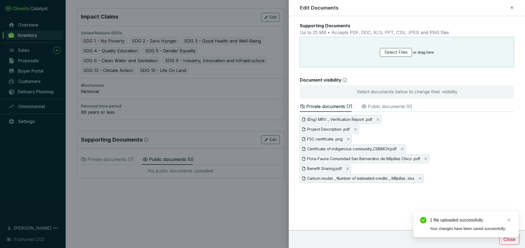
click at [405, 54] on span "Select Files" at bounding box center [396, 52] width 24 height 7
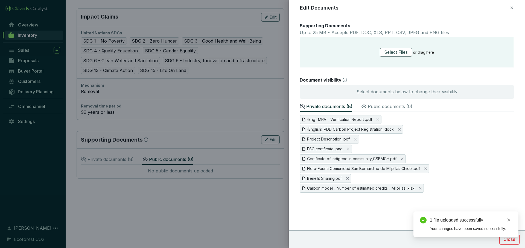
click at [396, 52] on span "Select Files" at bounding box center [396, 52] width 24 height 7
click at [401, 49] on span "Select Files" at bounding box center [396, 52] width 24 height 7
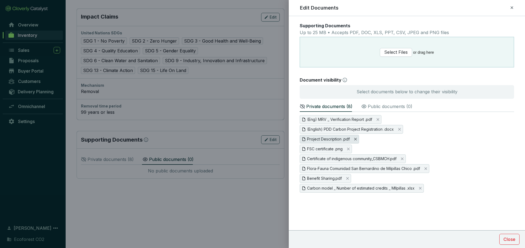
click at [356, 140] on icon "Close" at bounding box center [355, 139] width 3 height 3
click at [359, 139] on span "Yes" at bounding box center [360, 141] width 7 height 5
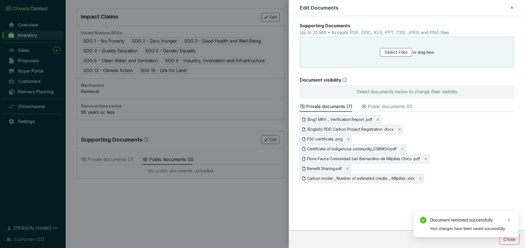
click at [399, 52] on span "Select Files" at bounding box center [396, 52] width 24 height 7
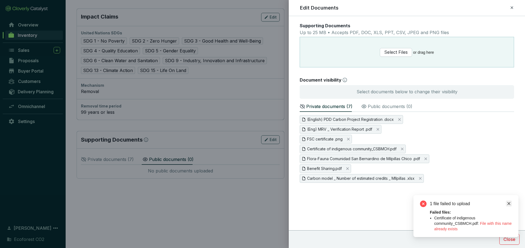
click at [508, 203] on icon "close" at bounding box center [509, 204] width 4 height 4
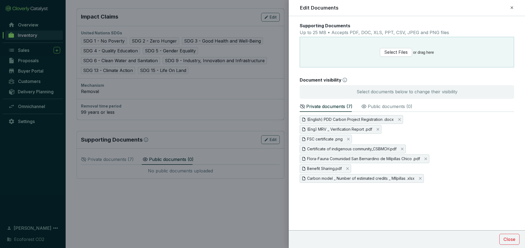
click at [371, 107] on p "Public documents ( 0 )" at bounding box center [390, 106] width 45 height 7
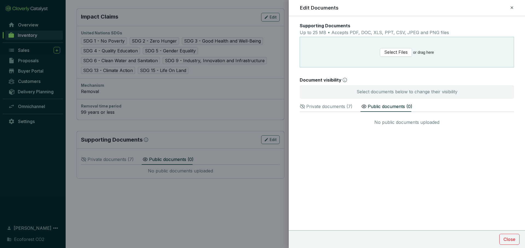
click at [333, 106] on p "Private documents ( 7 )" at bounding box center [329, 106] width 46 height 7
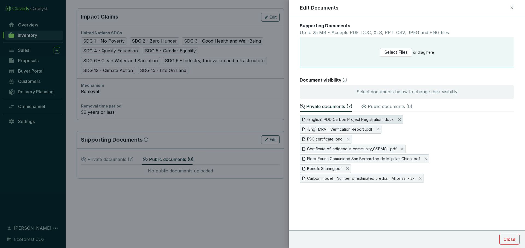
click at [341, 118] on span "(English) PDD Carbon Project Registration .docx" at bounding box center [350, 120] width 87 height 6
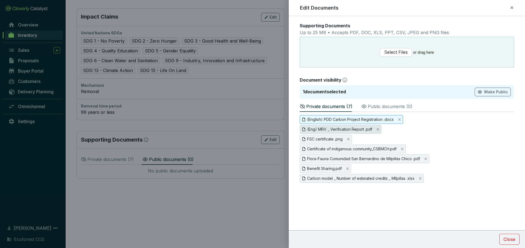
click at [341, 129] on span "(Eng) MRV _ Verification Report .pdf" at bounding box center [339, 130] width 65 height 6
click at [337, 140] on span "FSC certificate .png" at bounding box center [325, 139] width 36 height 6
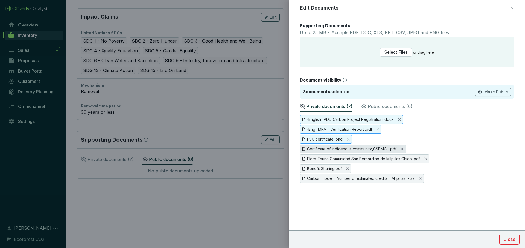
click at [336, 147] on span "Certificate of indigenous community_CSBMCH.pdf" at bounding box center [351, 149] width 89 height 6
click at [331, 158] on span "Flora-Fauna Comunidad San Bernardino de Milpillas Chico .pdf" at bounding box center [363, 159] width 113 height 6
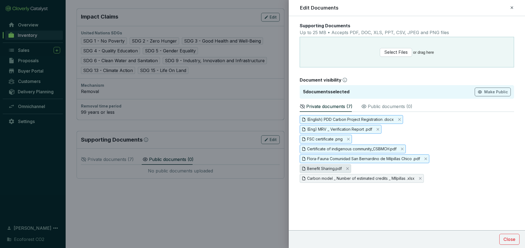
click at [329, 169] on span "Benefit Sharing.pdf" at bounding box center [324, 169] width 35 height 6
click at [329, 177] on span "Carbon model _ Number of estimated credits _ MIlpillas .xlsx" at bounding box center [360, 179] width 107 height 6
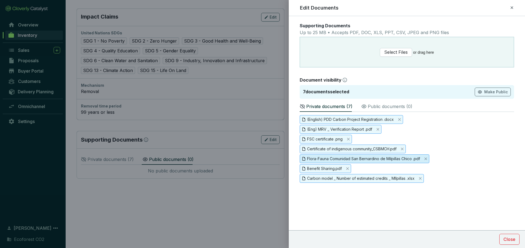
click at [350, 160] on span "Flora-Fauna Comunidad San Bernardino de Milpillas Chico .pdf" at bounding box center [363, 159] width 113 height 6
click at [427, 159] on icon "Close" at bounding box center [425, 158] width 3 height 3
click at [429, 157] on button "Yes" at bounding box center [430, 161] width 13 height 9
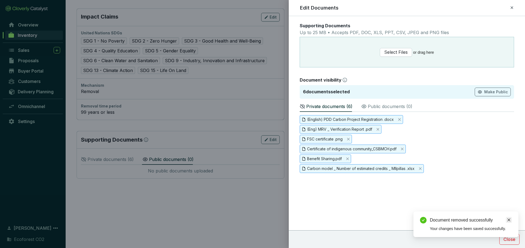
click at [511, 220] on link "Close" at bounding box center [509, 220] width 6 height 6
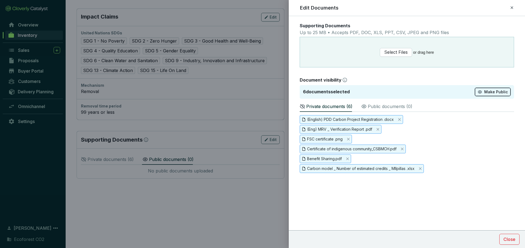
click at [500, 93] on span "Make Public" at bounding box center [496, 91] width 24 height 5
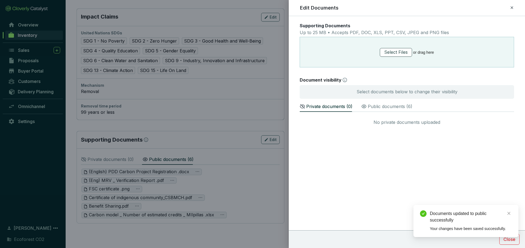
click at [400, 54] on span "Select Files" at bounding box center [396, 52] width 24 height 7
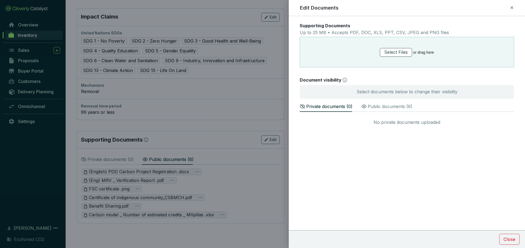
click at [394, 54] on span "Select Files" at bounding box center [396, 52] width 24 height 7
click at [406, 54] on span "Select Files" at bounding box center [396, 52] width 24 height 7
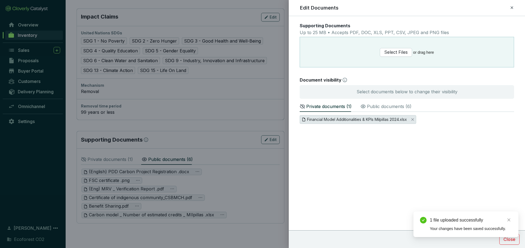
click at [382, 121] on span "Financial Model Additionalities & KPIs Milpillas 2024.xlsx" at bounding box center [357, 120] width 100 height 6
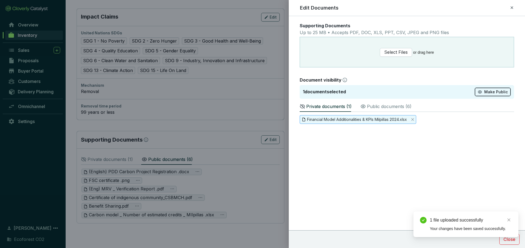
click at [493, 92] on span "Make Public" at bounding box center [496, 91] width 24 height 5
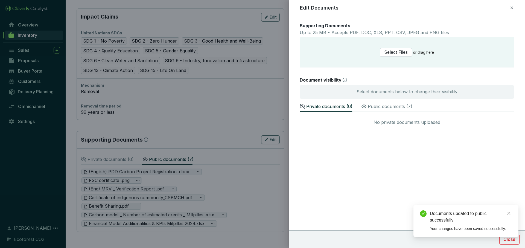
click at [381, 111] on div "Public documents ( 7 )" at bounding box center [386, 106] width 51 height 12
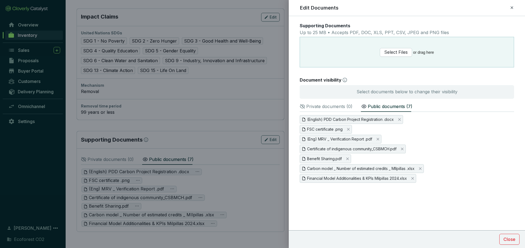
click at [513, 8] on icon at bounding box center [511, 7] width 4 height 7
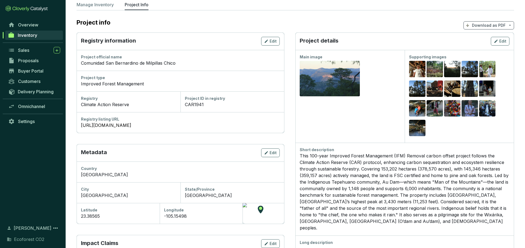
scroll to position [0, 0]
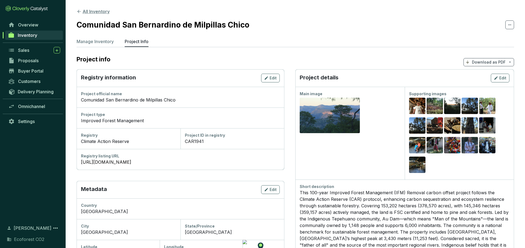
click at [82, 10] on button "All Inventory" at bounding box center [93, 11] width 33 height 7
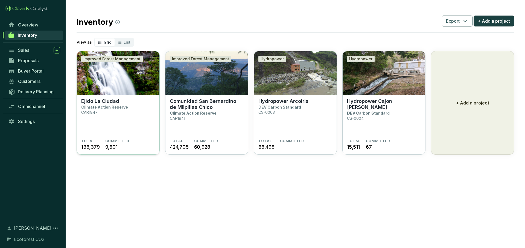
click at [137, 103] on section "Ejido La Ciudad Climate Action Reserve CAR1847" at bounding box center [118, 118] width 74 height 41
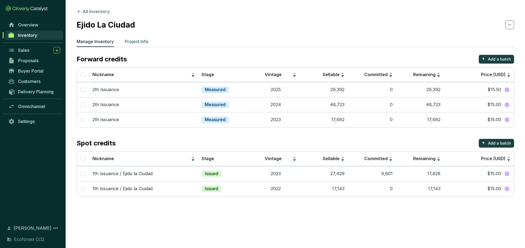
click at [132, 38] on p "Project Info" at bounding box center [137, 41] width 24 height 7
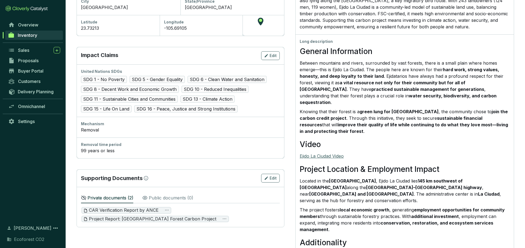
scroll to position [226, 0]
click at [275, 175] on span "Edit" at bounding box center [272, 177] width 7 height 5
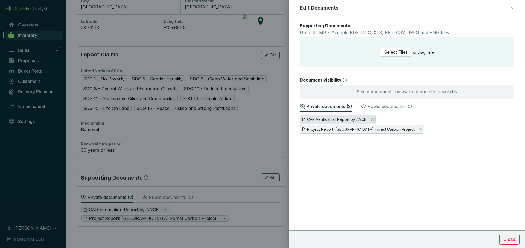
click at [374, 119] on icon "Close" at bounding box center [371, 119] width 3 height 3
click at [382, 124] on button "Yes" at bounding box center [377, 128] width 13 height 9
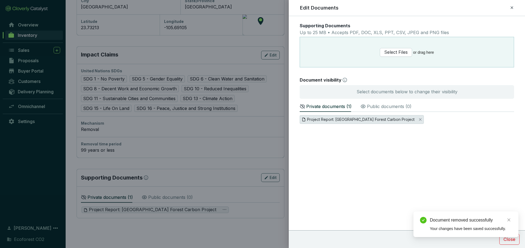
click at [409, 121] on span "Project Report: La Ciudad Ejido Forest Carbon Project" at bounding box center [362, 119] width 124 height 9
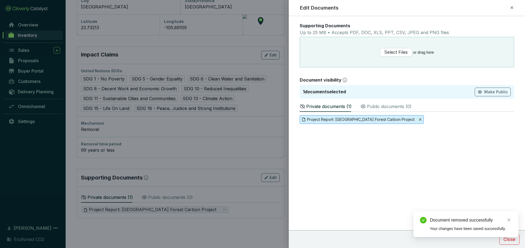
click at [418, 118] on icon "Close" at bounding box center [419, 119] width 3 height 3
click at [417, 126] on span "Yes" at bounding box center [413, 128] width 7 height 5
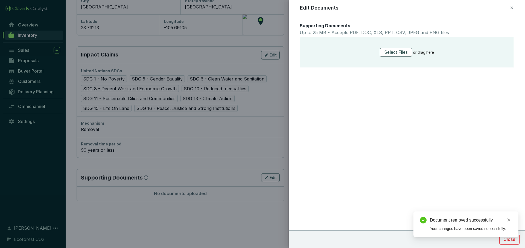
click at [406, 52] on span "Select Files" at bounding box center [396, 52] width 24 height 7
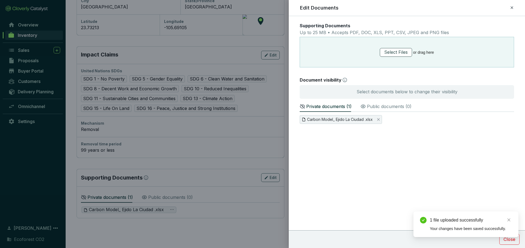
click at [399, 54] on span "Select Files" at bounding box center [396, 52] width 24 height 7
click at [394, 52] on span "Select Files" at bounding box center [396, 52] width 24 height 7
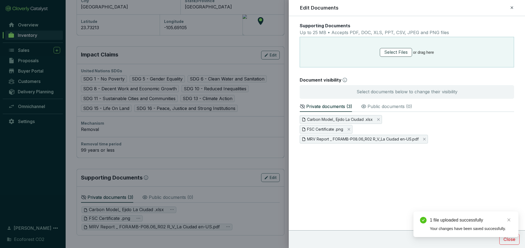
click at [397, 53] on span "Select Files" at bounding box center [396, 52] width 24 height 7
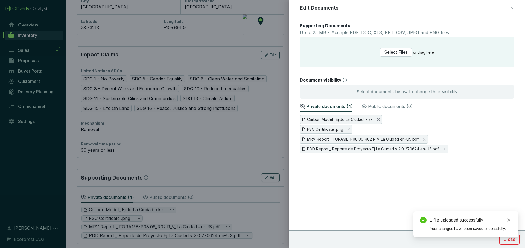
click at [403, 55] on span "Select Files" at bounding box center [396, 52] width 24 height 7
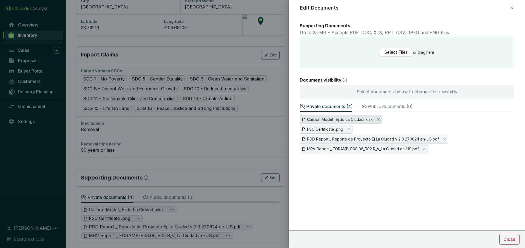
click at [353, 119] on span "Carbon Model_ Ejido La Ciudad .xlsx" at bounding box center [340, 120] width 66 height 6
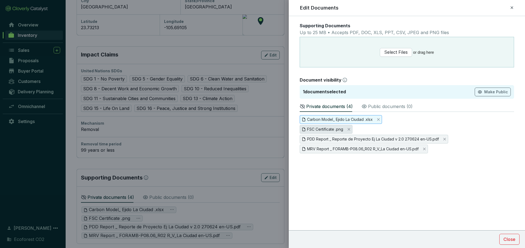
click at [332, 128] on span "FSC Certificate .png" at bounding box center [325, 130] width 36 height 6
click at [331, 141] on span "PDD Report _ Reporte de Proyecto Ej La Ciudad v 2.0 270624 en-US.pdf" at bounding box center [373, 139] width 132 height 6
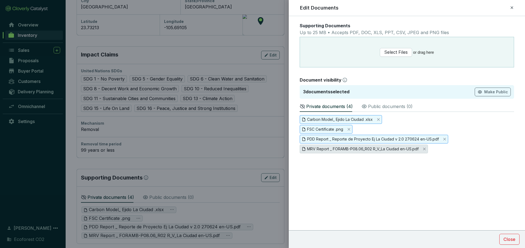
click at [328, 149] on span "MRV Report _ FORAMB-P08.06_R02 R_V_La Ciudad en-US.pdf" at bounding box center [363, 149] width 112 height 6
click at [503, 90] on span "Make Public" at bounding box center [496, 91] width 24 height 5
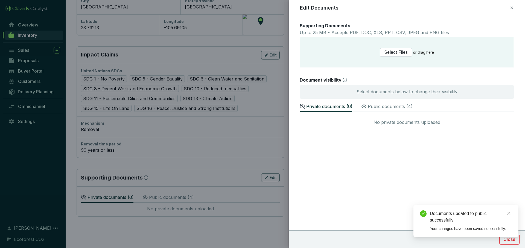
click at [512, 10] on icon at bounding box center [511, 7] width 4 height 7
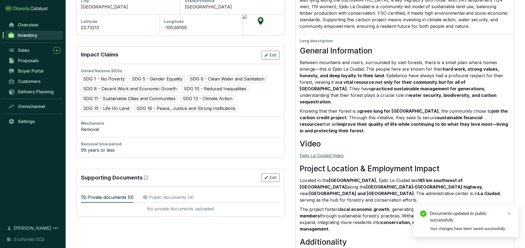
click at [155, 195] on p "Public documents ( 4 )" at bounding box center [171, 197] width 45 height 7
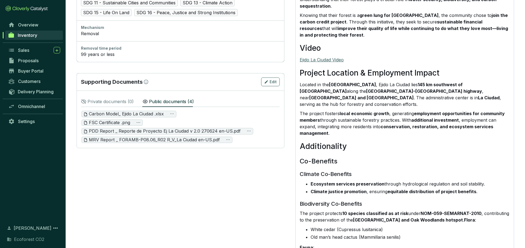
scroll to position [322, 0]
click at [126, 105] on div "Private documents ( 0 )" at bounding box center [107, 101] width 53 height 12
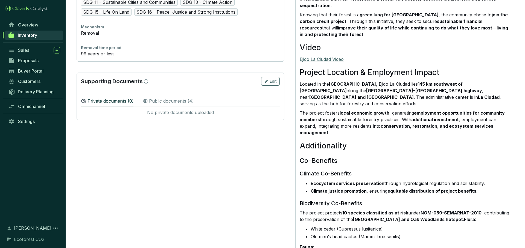
click at [158, 104] on p "Public documents ( 4 )" at bounding box center [171, 101] width 45 height 7
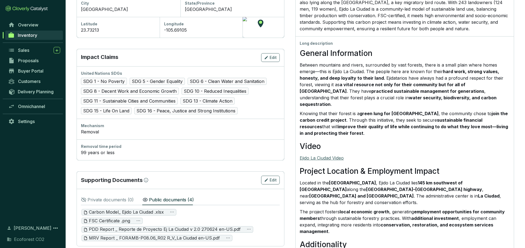
scroll to position [0, 0]
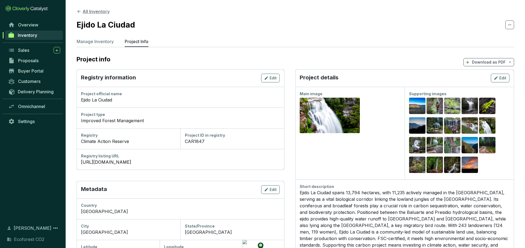
click at [81, 12] on icon at bounding box center [79, 11] width 5 height 5
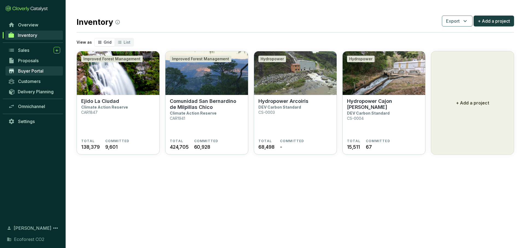
click at [46, 72] on link "Buyer Portal" at bounding box center [33, 70] width 57 height 9
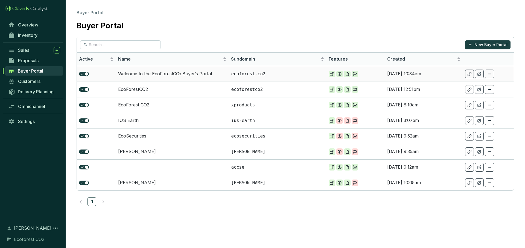
click at [392, 76] on td "Oct 01 2025, 10:34am" at bounding box center [424, 74] width 78 height 16
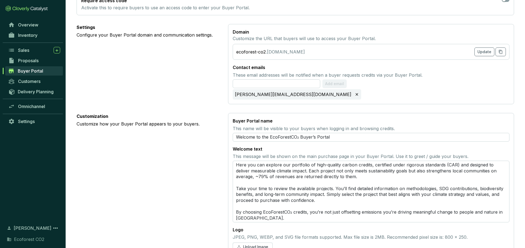
scroll to position [219, 0]
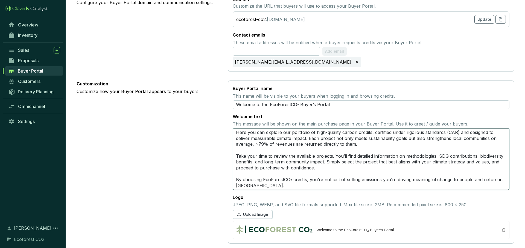
drag, startPoint x: 257, startPoint y: 180, endPoint x: 237, endPoint y: 123, distance: 60.1
click at [237, 128] on textarea "Here you can explore our portfolio of high-quality carbon credits, certified un…" at bounding box center [371, 159] width 277 height 62
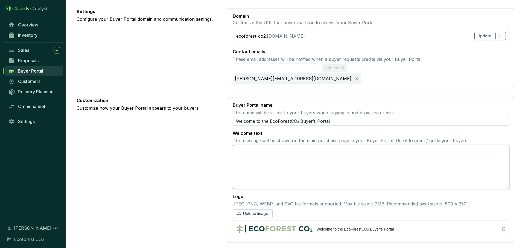
scroll to position [202, 0]
paste textarea "Discover our portfolio of high-quality carbon credits, certified under rigorous…"
type textarea "Discover our portfolio of high-quality carbon credits, certified under rigorous…"
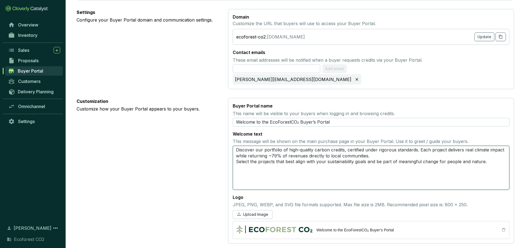
click at [375, 149] on textarea "Discover our portfolio of high-quality carbon credits, certified under rigorous…" at bounding box center [371, 168] width 277 height 44
type textarea "Discover our portfolio of high-quality carbon credits, certified under rigorous…"
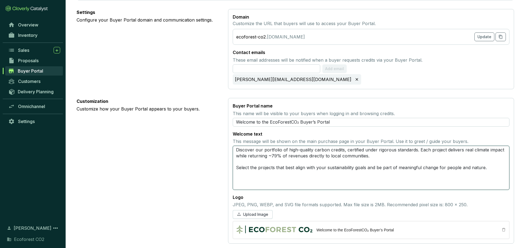
click at [483, 163] on textarea "Discover our portfolio of high-quality carbon credits, certified under rigorous…" at bounding box center [371, 168] width 277 height 44
type textarea "Discover our portfolio of high-quality carbon credits, certified under rigorous…"
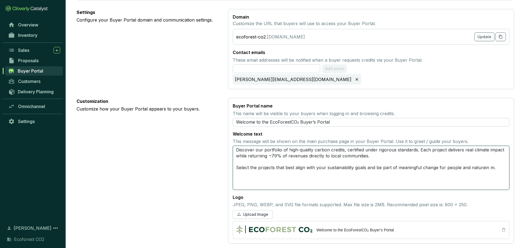
type textarea "Discover our portfolio of high-quality carbon credits, certified under rigorous…"
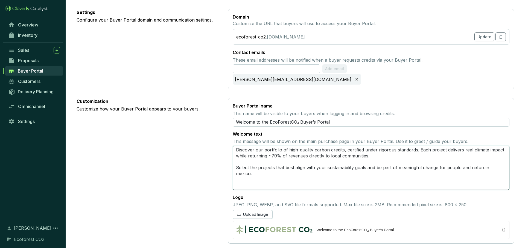
type textarea "Discover our portfolio of high-quality carbon credits, certified under rigorous…"
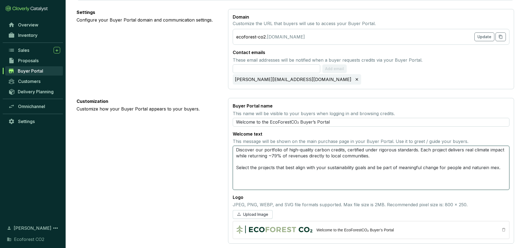
type textarea "Discover our portfolio of high-quality carbon credits, certified under rigorous…"
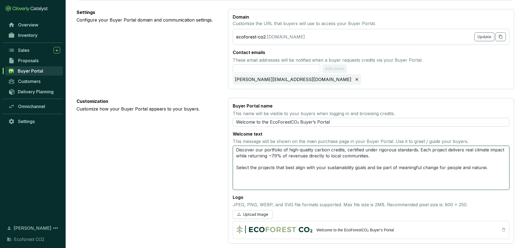
type textarea "Discover our portfolio of high-quality carbon credits, certified under rigorous…"
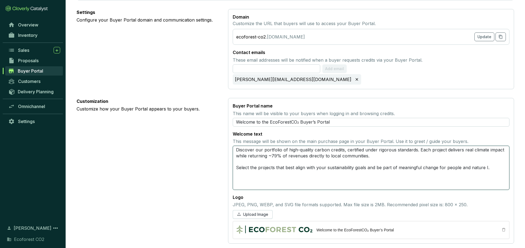
type textarea "Discover our portfolio of high-quality carbon credits, certified under rigorous…"
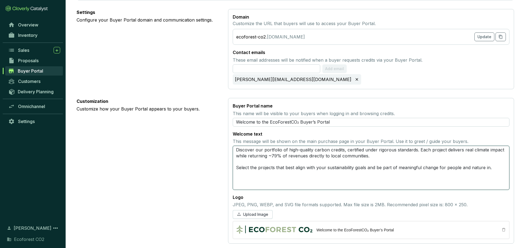
type textarea "Discover our portfolio of high-quality carbon credits, certified under rigorous…"
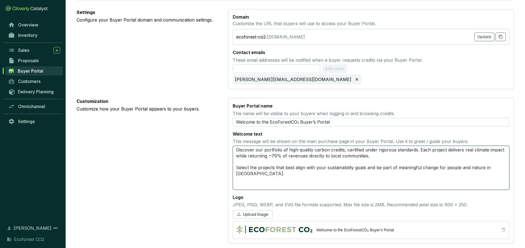
type textarea "Discover our portfolio of high-quality carbon credits, certified under rigorous…"
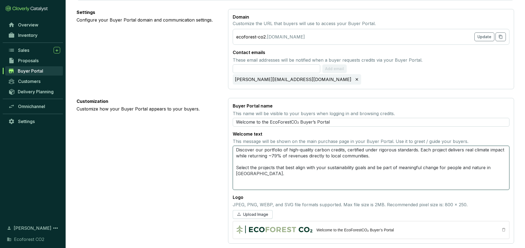
type textarea "Discover our portfolio of high-quality carbon credits, certified under rigorous…"
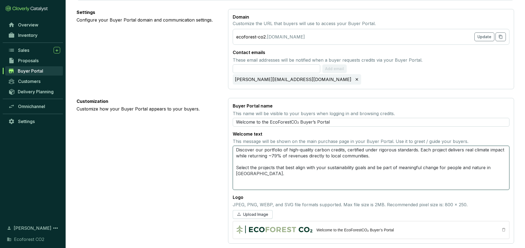
type textarea "Discover our portfolio of high-quality carbon credits, certified under rigorous…"
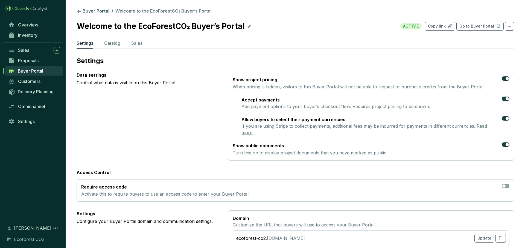
type textarea "Discover our portfolio of high-quality carbon credits, certified under rigorous…"
click at [353, 61] on p "Settings" at bounding box center [295, 61] width 437 height 9
click at [510, 26] on icon at bounding box center [509, 26] width 4 height 7
click at [444, 27] on p "Copy link" at bounding box center [437, 26] width 18 height 5
click at [445, 30] on button "Copy link" at bounding box center [440, 26] width 30 height 9
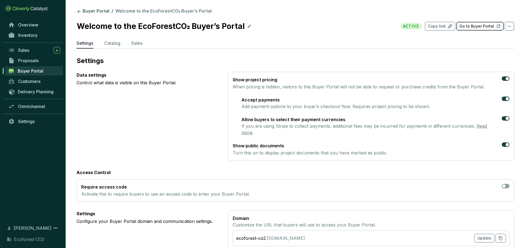
click at [487, 29] on button "Go to Buyer Portal" at bounding box center [479, 26] width 47 height 9
click at [37, 37] on span "Inventory" at bounding box center [27, 35] width 19 height 5
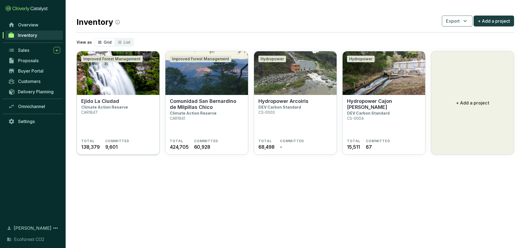
click at [107, 101] on p "Ejido La Ciudad" at bounding box center [100, 101] width 38 height 6
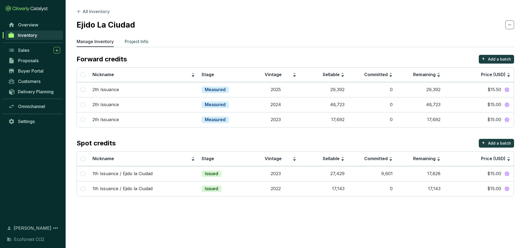
click at [140, 42] on p "Project Info" at bounding box center [137, 41] width 24 height 7
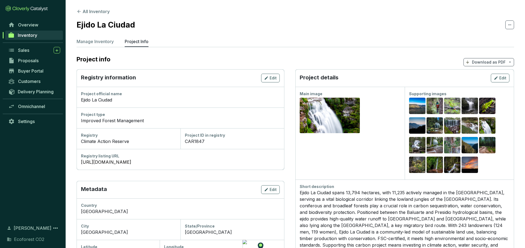
click at [492, 61] on p "Download as PDF" at bounding box center [489, 62] width 34 height 5
click at [488, 75] on span "Show pricing" at bounding box center [488, 75] width 25 height 4
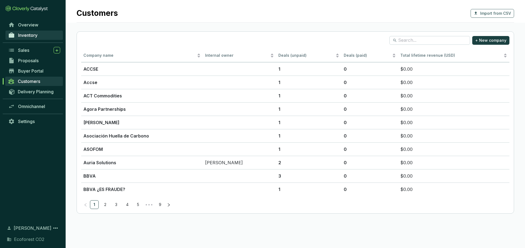
click at [32, 40] on link "Inventory" at bounding box center [33, 35] width 57 height 9
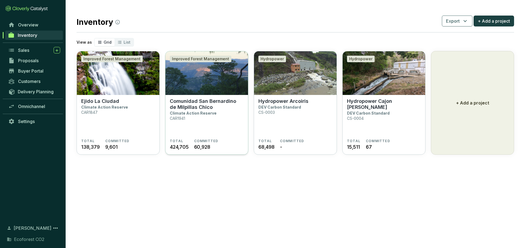
click at [177, 106] on p "Comunidad San Bernardino de Milpillas Chico" at bounding box center [207, 104] width 74 height 12
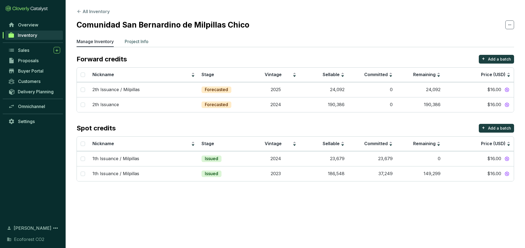
click at [142, 43] on p "Project Info" at bounding box center [137, 41] width 24 height 7
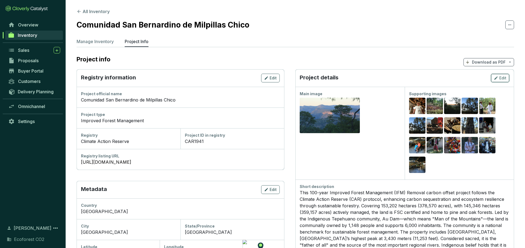
click at [503, 78] on span "Edit" at bounding box center [502, 77] width 7 height 5
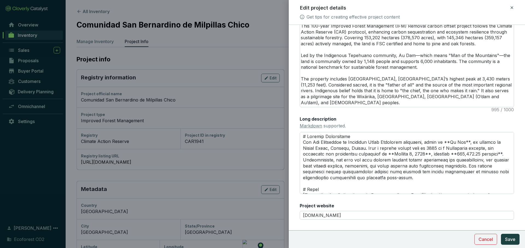
scroll to position [143, 0]
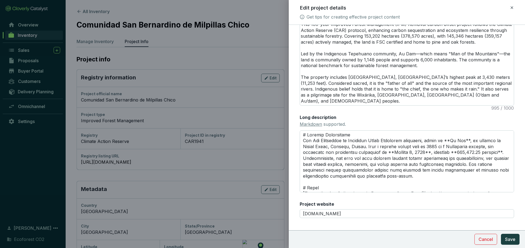
click at [507, 6] on div "Edit project details" at bounding box center [407, 7] width 214 height 7
click at [512, 7] on icon at bounding box center [511, 7] width 4 height 7
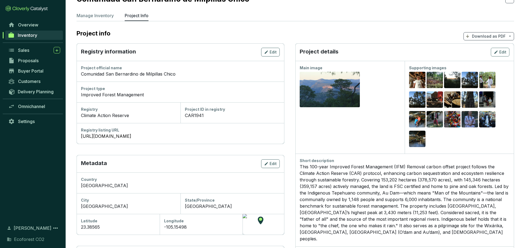
scroll to position [0, 0]
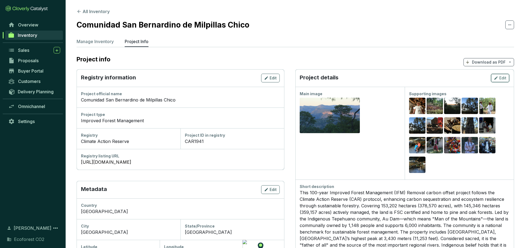
click at [499, 76] on span "Edit" at bounding box center [502, 77] width 7 height 5
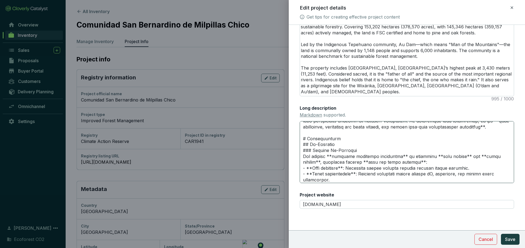
scroll to position [130, 0]
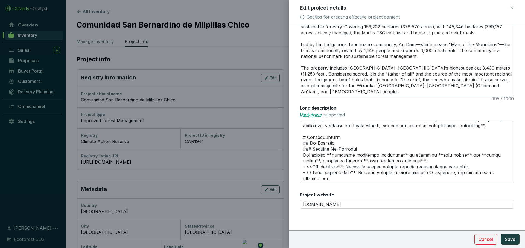
click at [315, 116] on link "Markdown" at bounding box center [311, 114] width 22 height 5
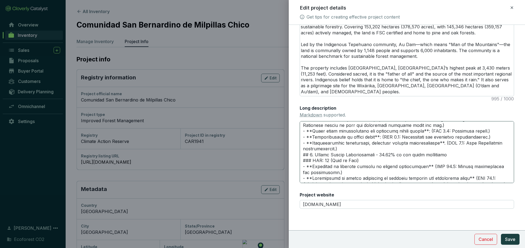
scroll to position [920, 0]
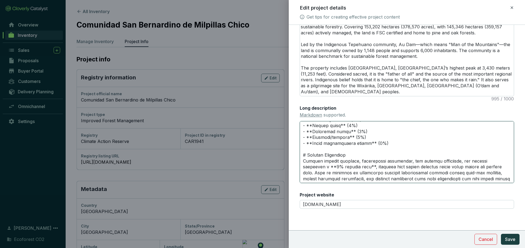
drag, startPoint x: 336, startPoint y: 179, endPoint x: 316, endPoint y: 134, distance: 49.8
click at [316, 134] on textarea "Long description Markdown supported." at bounding box center [407, 152] width 214 height 62
click at [395, 138] on textarea "Long description Markdown supported." at bounding box center [407, 152] width 214 height 62
click at [486, 239] on span "Cancel" at bounding box center [485, 239] width 14 height 7
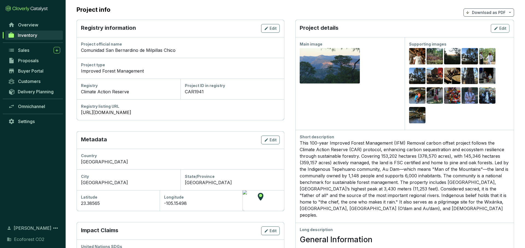
scroll to position [0, 0]
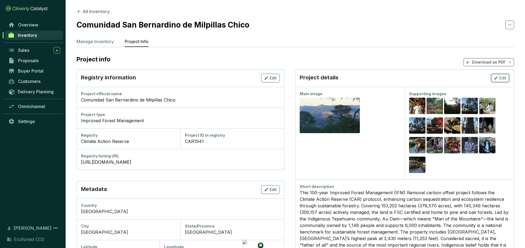
click at [498, 79] on div "Edit" at bounding box center [500, 78] width 13 height 7
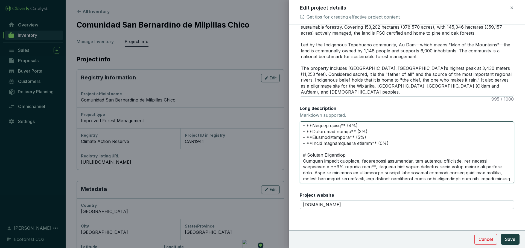
scroll to position [152, 0]
drag, startPoint x: 303, startPoint y: 153, endPoint x: 332, endPoint y: 181, distance: 40.4
click at [332, 181] on textarea "Long description Markdown supported." at bounding box center [407, 152] width 214 height 62
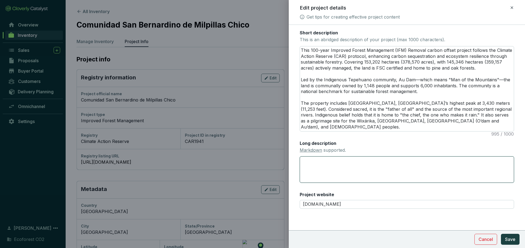
scroll to position [117, 0]
paste textarea "Background The Indigenous Au Dam (Tepehuano) community, meaning “Man of the Mou…"
type textarea "Background The Indigenous Au Dam (Tepehuano) community, meaning “Man of the Mou…"
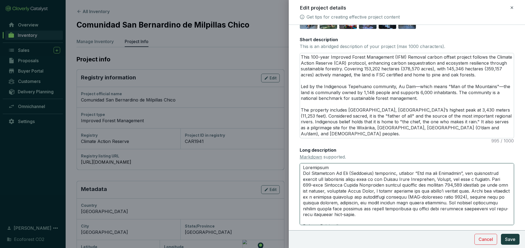
scroll to position [152, 0]
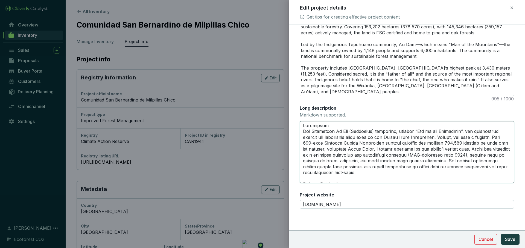
click at [305, 131] on textarea "Long description Markdown supported." at bounding box center [407, 152] width 214 height 62
type textarea "BackgroundThe Indigenous Au Dam (Tepehuano) community, meaning “Man of the Moun…"
type textarea "Background The Indigenous Au Dam (Tepehuano) community, meaning “Man of the Mou…"
click at [303, 125] on textarea "Long description Markdown supported." at bounding box center [407, 152] width 214 height 62
click at [303, 132] on textarea "Long description Markdown supported." at bounding box center [407, 152] width 214 height 62
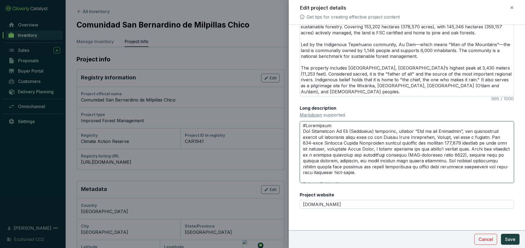
type textarea "#Background The Indigenous Au Dam (Tepehuano) community, meaning “Man of the Mo…"
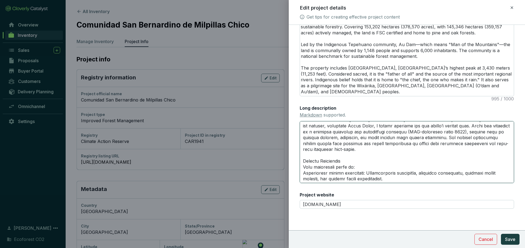
scroll to position [28, 0]
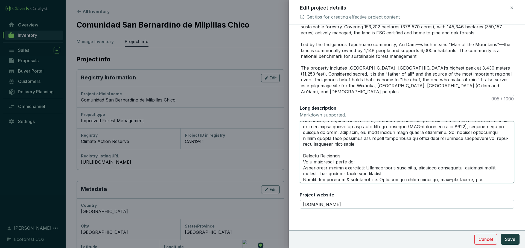
click at [304, 157] on textarea "Long description Markdown supported." at bounding box center [407, 152] width 214 height 62
type textarea "#Background The Indigenous Au Dam (Tepehuano) community, meaning “Man of the Mo…"
click at [304, 162] on textarea "Long description Markdown supported." at bounding box center [407, 152] width 214 height 62
type textarea "#Background The Indigenous Au Dam (Tepehuano) community, meaning “Man of the Mo…"
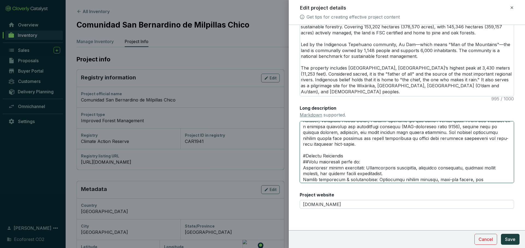
type textarea "#Background The Indigenous Au Dam (Tepehuano) community, meaning “Man of the Mo…"
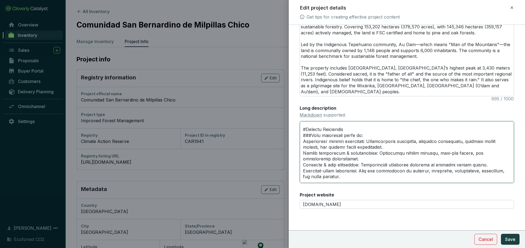
scroll to position [56, 0]
click at [303, 141] on textarea "Long description Markdown supported." at bounding box center [407, 152] width 214 height 62
type textarea "#Background The Indigenous Au Dam (Tepehuano) community, meaning “Man of the Mo…"
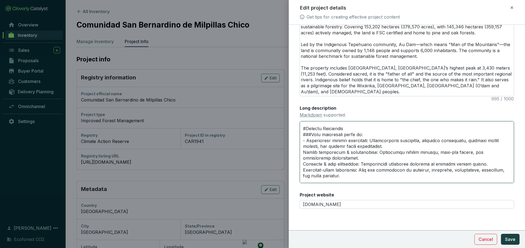
click at [303, 152] on textarea "Long description Markdown supported." at bounding box center [407, 152] width 214 height 62
type textarea "#Background The Indigenous Au Dam (Tepehuano) community, meaning “Man of the Mo…"
click at [307, 140] on textarea "Long description Markdown supported." at bounding box center [407, 152] width 214 height 62
type textarea "#Background The Indigenous Au Dam (Tepehuano) community, meaning “Man of the Mo…"
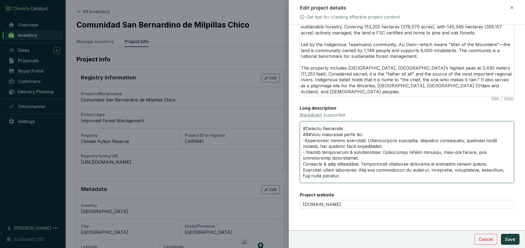
type textarea "#Background The Indigenous Au Dam (Tepehuano) community, meaning “Man of the Mo…"
click at [304, 165] on textarea "Long description Markdown supported." at bounding box center [407, 152] width 214 height 62
type textarea "#Background The Indigenous Au Dam (Tepehuano) community, meaning “Man of the Mo…"
click at [304, 170] on textarea "Long description Markdown supported." at bounding box center [407, 152] width 214 height 62
type textarea "#Background The Indigenous Au Dam (Tepehuano) community, meaning “Man of the Mo…"
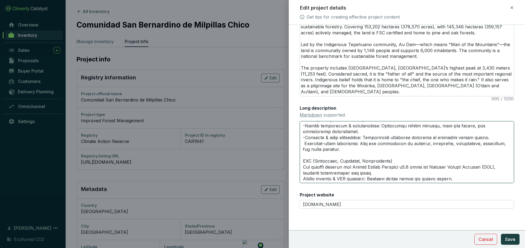
scroll to position [87, 0]
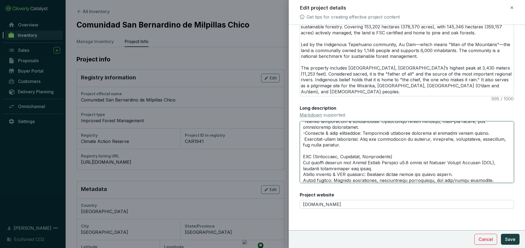
click at [304, 157] on textarea "Long description Markdown supported." at bounding box center [407, 152] width 214 height 62
click at [304, 140] on textarea "Long description Markdown supported." at bounding box center [407, 152] width 214 height 62
type textarea "#Background The Indigenous Au Dam (Tepehuano) community, meaning “Man of the Mo…"
click at [301, 157] on textarea "Long description Markdown supported." at bounding box center [407, 152] width 214 height 62
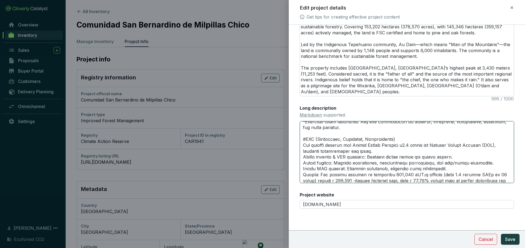
scroll to position [105, 0]
type textarea "#Background The Indigenous Au Dam (Tepehuano) community, meaning “Man of the Mo…"
click at [303, 156] on textarea "Long description Markdown supported." at bounding box center [407, 152] width 214 height 62
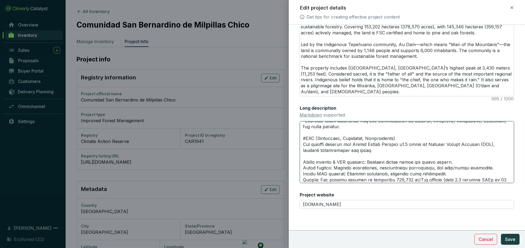
type textarea "#Background The Indigenous Au Dam (Tepehuano) community, meaning “Man of the Mo…"
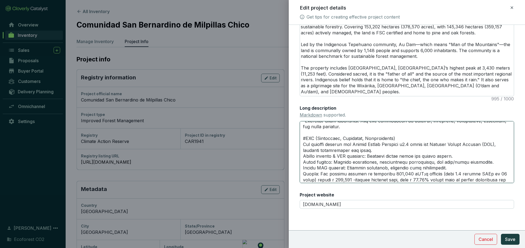
type textarea "#Background The Indigenous Au Dam (Tepehuano) community, meaning “Man of the Mo…"
click at [303, 163] on textarea "Long description Markdown supported." at bounding box center [407, 152] width 214 height 62
type textarea "#Background The Indigenous Au Dam (Tepehuano) community, meaning “Man of the Mo…"
click at [303, 167] on textarea "Long description Markdown supported." at bounding box center [407, 152] width 214 height 62
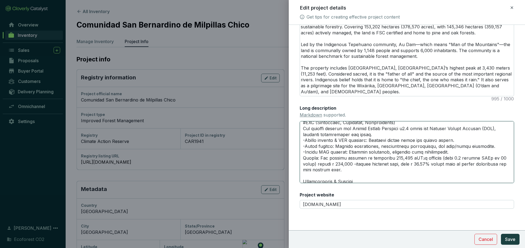
scroll to position [122, 0]
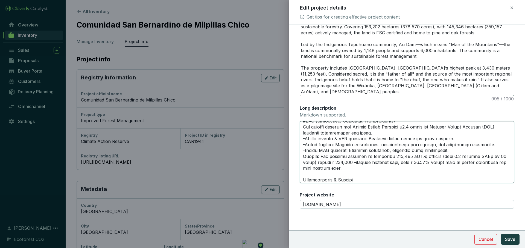
type textarea "#Background The Indigenous Au Dam (Tepehuano) community, meaning “Man of the Mo…"
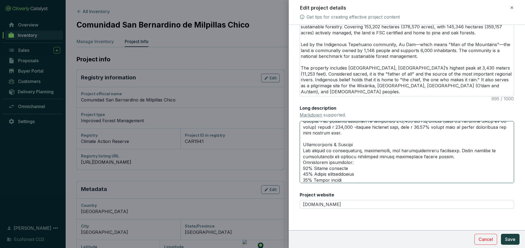
scroll to position [159, 0]
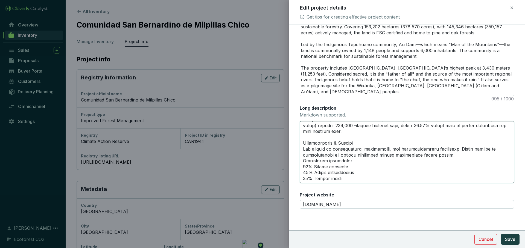
click at [304, 142] on textarea "Long description Markdown supported." at bounding box center [407, 152] width 214 height 62
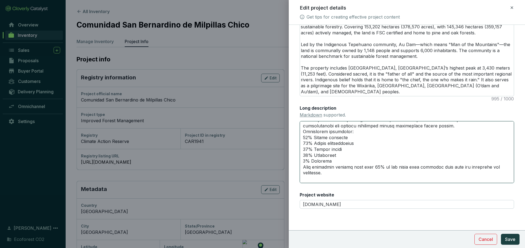
type textarea "#Background The Indigenous Au Dam (Tepehuano) community, meaning “Man of the Mo…"
click at [302, 136] on textarea "Long description Markdown supported." at bounding box center [407, 152] width 214 height 62
type textarea "#Background The Indigenous Au Dam (Tepehuano) community, meaning “Man of the Mo…"
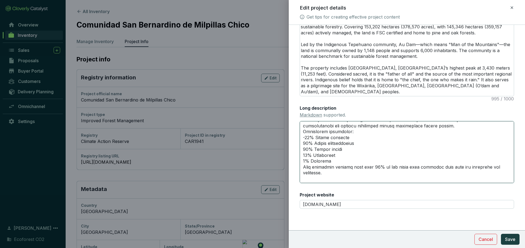
type textarea "#Background The Indigenous Au Dam (Tepehuano) community, meaning “Man of the Mo…"
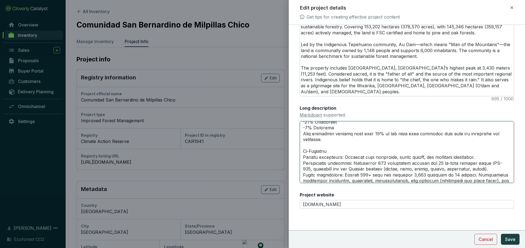
scroll to position [223, 0]
click at [304, 150] on textarea "Long description Markdown supported." at bounding box center [407, 152] width 214 height 62
type textarea "#Background The Indigenous Au Dam (Tepehuano) community, meaning “Man of the Mo…"
click at [304, 157] on textarea "Long description Markdown supported." at bounding box center [407, 152] width 214 height 62
type textarea "#Background The Indigenous Au Dam (Tepehuano) community, meaning “Man of the Mo…"
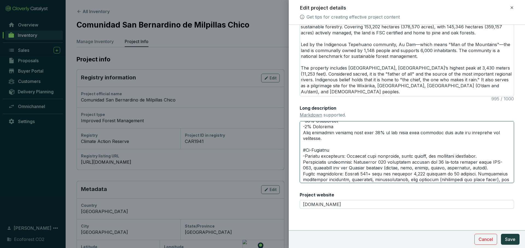
click at [303, 163] on textarea "Long description Markdown supported." at bounding box center [407, 152] width 214 height 62
type textarea "#Background The Indigenous Au Dam (Tepehuano) community, meaning “Man of the Mo…"
click at [303, 174] on textarea "Long description Markdown supported." at bounding box center [407, 152] width 214 height 62
type textarea "#Background The Indigenous Au Dam (Tepehuano) community, meaning “Man of the Mo…"
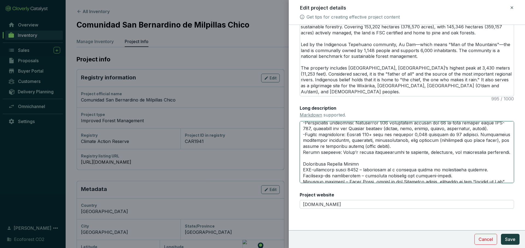
scroll to position [263, 0]
click at [304, 152] on textarea "Long description Markdown supported." at bounding box center [407, 152] width 214 height 62
type textarea "#Background The Indigenous Au Dam (Tepehuano) community, meaning “Man of the Mo…"
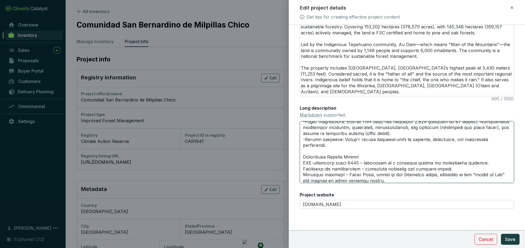
scroll to position [281, 0]
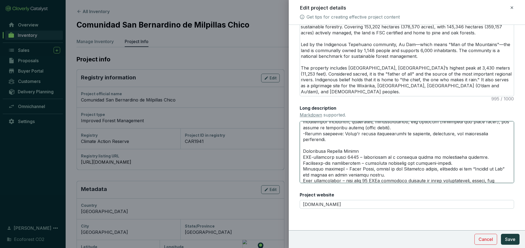
click at [303, 146] on textarea "Long description Markdown supported." at bounding box center [407, 152] width 214 height 62
type textarea "#Background The Indigenous Au Dam (Tepehuano) community, meaning “Man of the Mo…"
click at [304, 151] on textarea "Long description Markdown supported." at bounding box center [407, 152] width 214 height 62
type textarea "#Background The Indigenous Au Dam (Tepehuano) community, meaning “Man of the Mo…"
click at [303, 158] on textarea "Long description Markdown supported." at bounding box center [407, 152] width 214 height 62
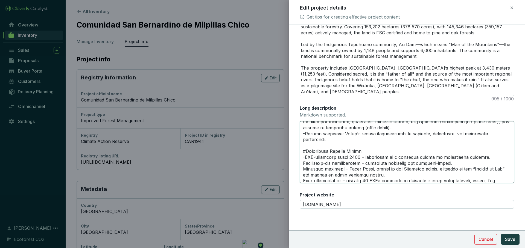
type textarea "#Background The Indigenous Au Dam (Tepehuano) community, meaning “Man of the Mo…"
click at [302, 165] on textarea "Long description Markdown supported." at bounding box center [407, 152] width 214 height 62
type textarea "#Background The Indigenous Au Dam (Tepehuano) community, meaning “Man of the Mo…"
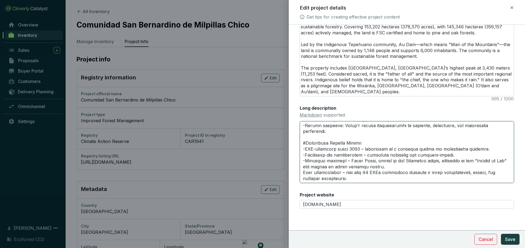
click at [303, 166] on textarea "Long description Markdown supported." at bounding box center [407, 152] width 214 height 62
type textarea "#Background The Indigenous Au Dam (Tepehuano) community, meaning “Man of the Mo…"
click at [506, 239] on span "Save" at bounding box center [510, 239] width 10 height 7
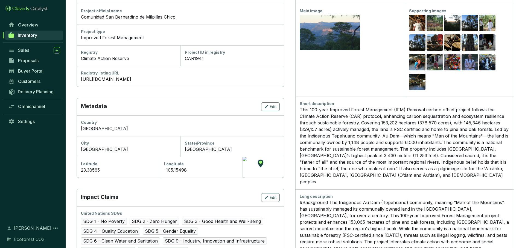
scroll to position [0, 0]
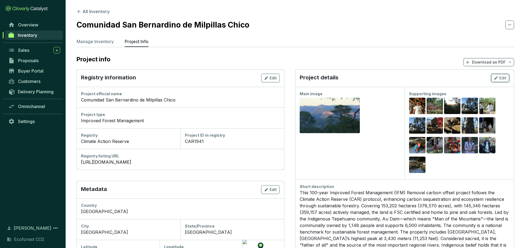
click at [495, 75] on icon "button" at bounding box center [496, 78] width 4 height 7
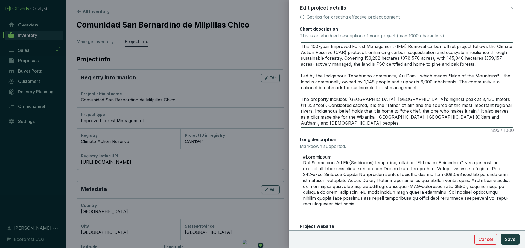
scroll to position [122, 0]
click at [306, 157] on textarea "Long description Markdown supported." at bounding box center [407, 183] width 214 height 62
type textarea "# Background The Indigenous Au Dam (Tepehuano) community, meaning “Man of the M…"
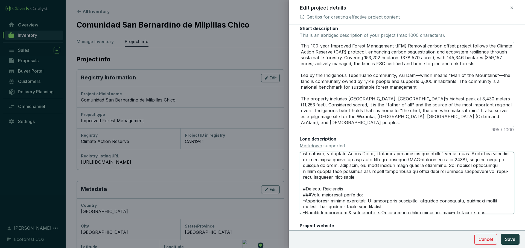
scroll to position [37, 0]
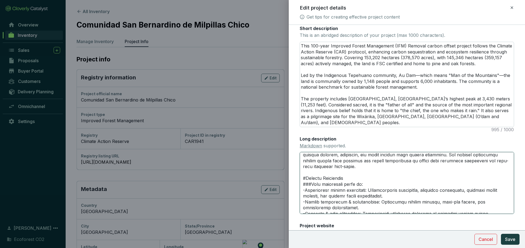
click at [307, 179] on textarea "Long description Markdown supported." at bounding box center [407, 183] width 214 height 62
type textarea "# Background The Indigenous Au Dam (Tepehuano) community, meaning “Man of the M…"
click at [312, 185] on textarea "Long description Markdown supported." at bounding box center [407, 183] width 214 height 62
type textarea "# Background The Indigenous Au Dam (Tepehuano) community, meaning “Man of the M…"
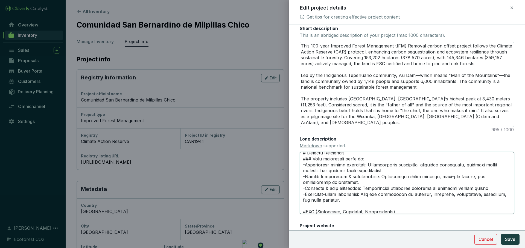
scroll to position [68, 0]
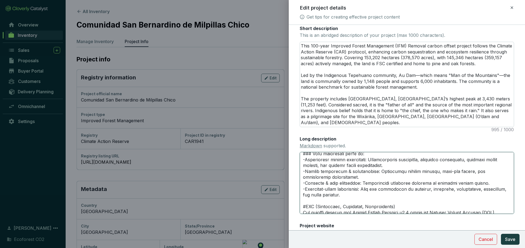
click at [305, 160] on textarea "Long description Markdown supported." at bounding box center [407, 183] width 214 height 62
type textarea "# Background The Indigenous Au Dam (Tepehuano) community, meaning “Man of the M…"
click at [305, 170] on textarea "Long description Markdown supported." at bounding box center [407, 183] width 214 height 62
type textarea "# Background The Indigenous Au Dam (Tepehuano) community, meaning “Man of the M…"
click at [305, 183] on textarea "Long description Markdown supported." at bounding box center [407, 183] width 214 height 62
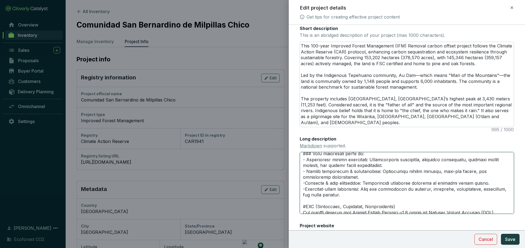
type textarea "# Background The Indigenous Au Dam (Tepehuano) community, meaning “Man of the M…"
click at [305, 189] on textarea "Long description Markdown supported." at bounding box center [407, 183] width 214 height 62
type textarea "# Background The Indigenous Au Dam (Tepehuano) community, meaning “Man of the M…"
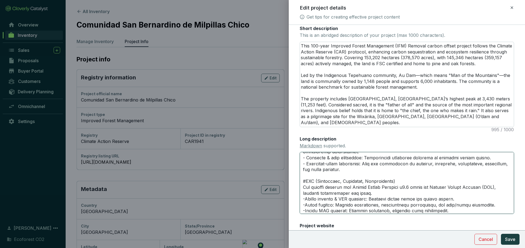
scroll to position [97, 0]
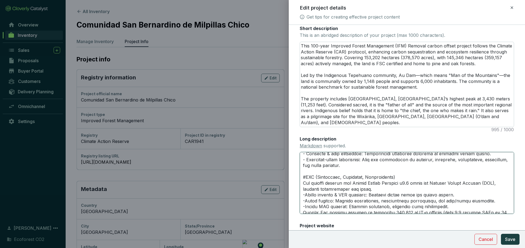
click at [305, 178] on textarea "Long description Markdown supported." at bounding box center [407, 183] width 214 height 62
type textarea "# Background The Indigenous Au Dam (Tepehuano) community, meaning “Man of the M…"
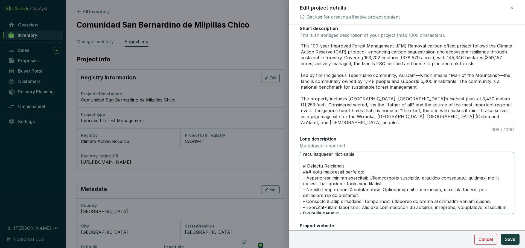
scroll to position [48, 0]
click at [312, 172] on textarea "Long description Markdown supported." at bounding box center [407, 183] width 214 height 62
type textarea "# Background The Indigenous Au Dam (Tepehuano) community, meaning “Man of the M…"
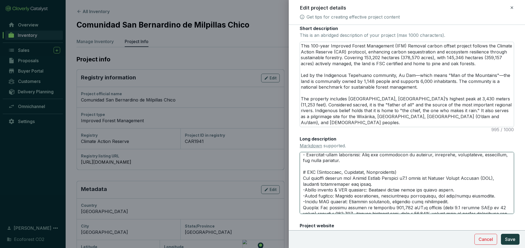
scroll to position [102, 0]
click at [305, 188] on textarea "Long description Markdown supported." at bounding box center [407, 183] width 214 height 62
type textarea "# Background The Indigenous Au Dam (Tepehuano) community, meaning “Man of the M…"
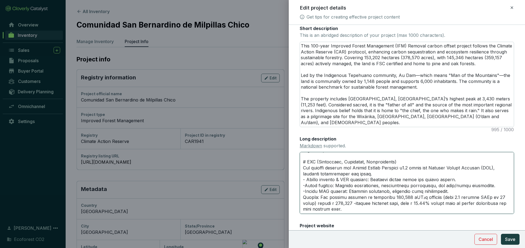
click at [305, 185] on textarea "Long description Markdown supported." at bounding box center [407, 183] width 214 height 62
type textarea "# Background The Indigenous Au Dam (Tepehuano) community, meaning “Man of the M…"
click at [305, 191] on textarea "Long description Markdown supported." at bounding box center [407, 183] width 214 height 62
type textarea "# Background The Indigenous Au Dam (Tepehuano) community, meaning “Man of the M…"
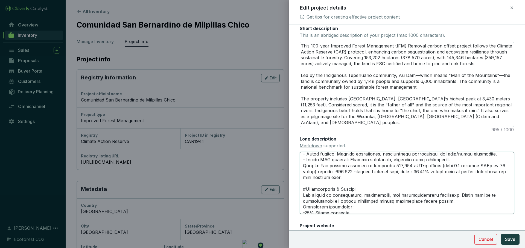
click at [305, 190] on textarea "Long description Markdown supported." at bounding box center [407, 183] width 214 height 62
type textarea "# Background The Indigenous Au Dam (Tepehuano) community, meaning “Man of the M…"
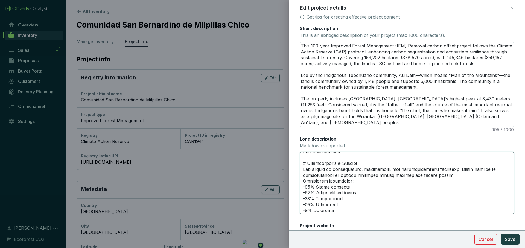
click at [306, 188] on textarea "Long description Markdown supported." at bounding box center [407, 183] width 214 height 62
type textarea "# Background The Indigenous Au Dam (Tepehuano) community, meaning “Man of the M…"
click at [306, 193] on textarea "Long description Markdown supported." at bounding box center [407, 183] width 214 height 62
type textarea "# Background The Indigenous Au Dam (Tepehuano) community, meaning “Man of the M…"
click at [305, 198] on textarea "Long description Markdown supported." at bounding box center [407, 183] width 214 height 62
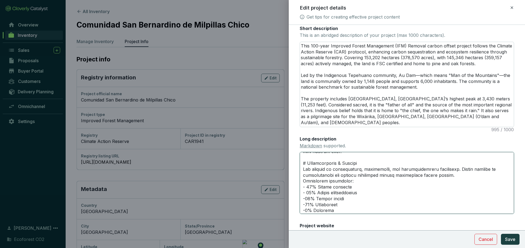
type textarea "# Background The Indigenous Au Dam (Tepehuano) community, meaning “Man of the M…"
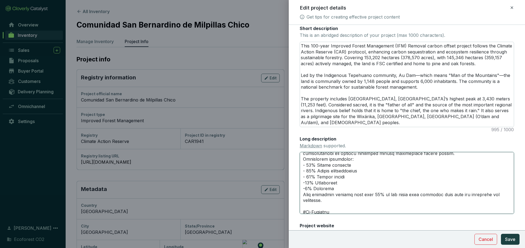
scroll to position [192, 0]
click at [306, 182] on textarea "Long description Markdown supported." at bounding box center [407, 183] width 214 height 62
type textarea "# Background The Indigenous Au Dam (Tepehuano) community, meaning “Man of the M…"
click at [305, 188] on textarea "Long description Markdown supported." at bounding box center [407, 183] width 214 height 62
type textarea "# Background The Indigenous Au Dam (Tepehuano) community, meaning “Man of the M…"
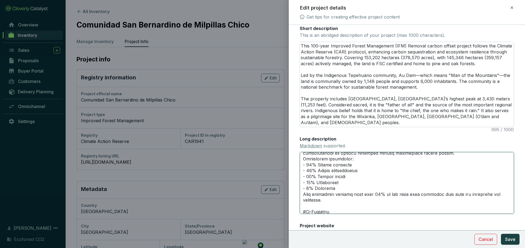
scroll to position [223, 0]
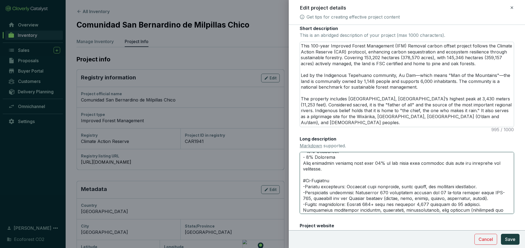
click at [306, 182] on textarea "Long description Markdown supported." at bounding box center [407, 183] width 214 height 62
type textarea "# Background The Indigenous Au Dam (Tepehuano) community, meaning “Man of the M…"
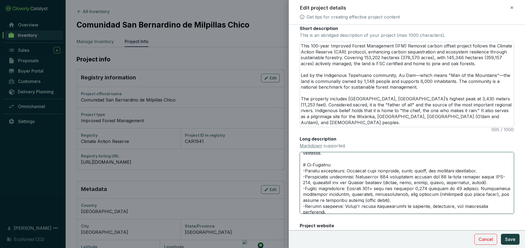
scroll to position [243, 0]
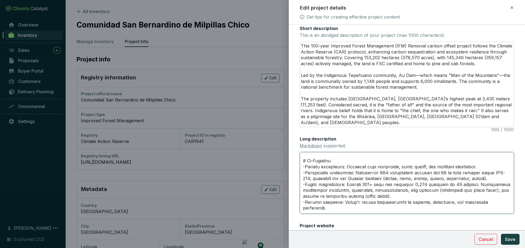
click at [305, 167] on textarea "Long description Markdown supported." at bounding box center [407, 183] width 214 height 62
type textarea "# Background The Indigenous Au Dam (Tepehuano) community, meaning “Man of the M…"
click at [305, 172] on textarea "Long description Markdown supported." at bounding box center [407, 183] width 214 height 62
type textarea "# Background The Indigenous Au Dam (Tepehuano) community, meaning “Man of the M…"
click at [306, 184] on textarea "Long description Markdown supported." at bounding box center [407, 183] width 214 height 62
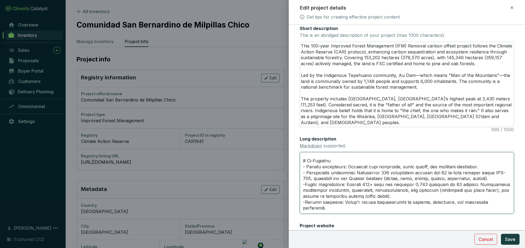
type textarea "# Background The Indigenous Au Dam (Tepehuano) community, meaning “Man of the M…"
click at [305, 202] on textarea "Long description Markdown supported." at bounding box center [407, 183] width 214 height 62
type textarea "# Background The Indigenous Au Dam (Tepehuano) community, meaning “Man of the M…"
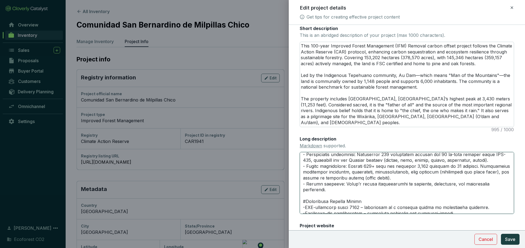
scroll to position [271, 0]
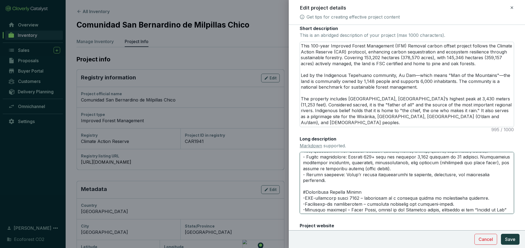
type textarea "# Background The Indigenous Au Dam (Tepehuano) community, meaning “Man of the M…"
click at [305, 193] on textarea "Long description Markdown supported." at bounding box center [407, 183] width 214 height 62
type textarea "# Background The Indigenous Au Dam (Tepehuano) community, meaning “Man of the M…"
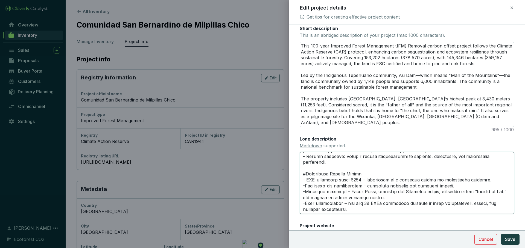
click at [305, 180] on textarea "Long description Markdown supported." at bounding box center [407, 183] width 214 height 62
type textarea "# Background The Indigenous Au Dam (Tepehuano) community, meaning “Man of the M…"
click at [305, 186] on textarea "Long description Markdown supported." at bounding box center [407, 183] width 214 height 62
type textarea "# Background The Indigenous Au Dam (Tepehuano) community, meaning “Man of the M…"
click at [305, 198] on textarea "Long description Markdown supported." at bounding box center [407, 183] width 214 height 62
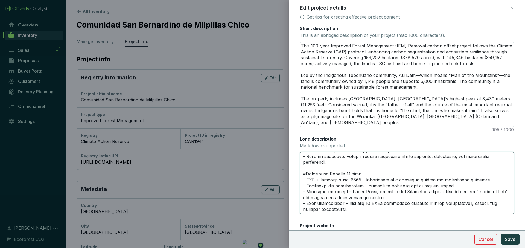
scroll to position [152, 0]
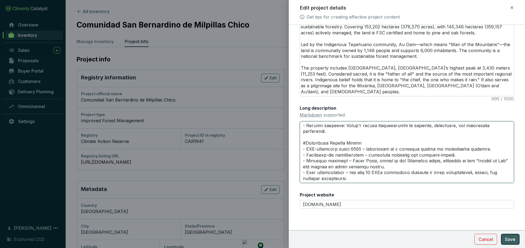
type textarea "# Background The Indigenous Au Dam (Tepehuano) community, meaning “Man of the M…"
click at [511, 238] on span "Save" at bounding box center [510, 239] width 10 height 7
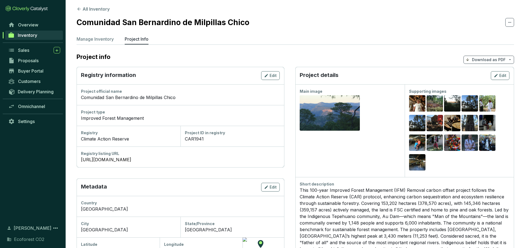
scroll to position [0, 0]
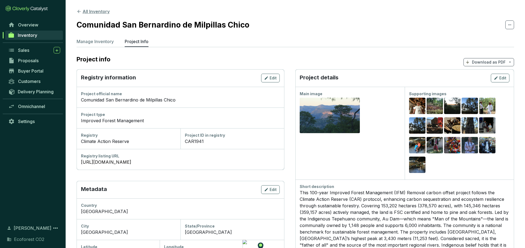
click at [79, 11] on icon at bounding box center [79, 11] width 5 height 5
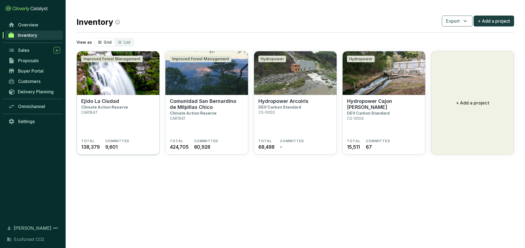
click at [141, 113] on section "Ejido La Ciudad Climate Action Reserve CAR1847" at bounding box center [118, 118] width 74 height 41
